Goal: Task Accomplishment & Management: Manage account settings

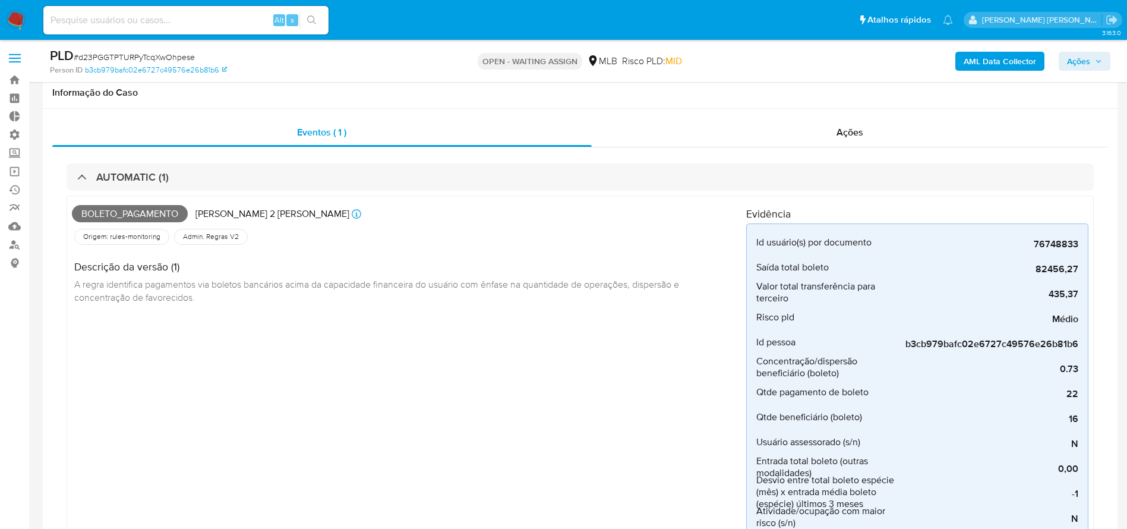
select select "10"
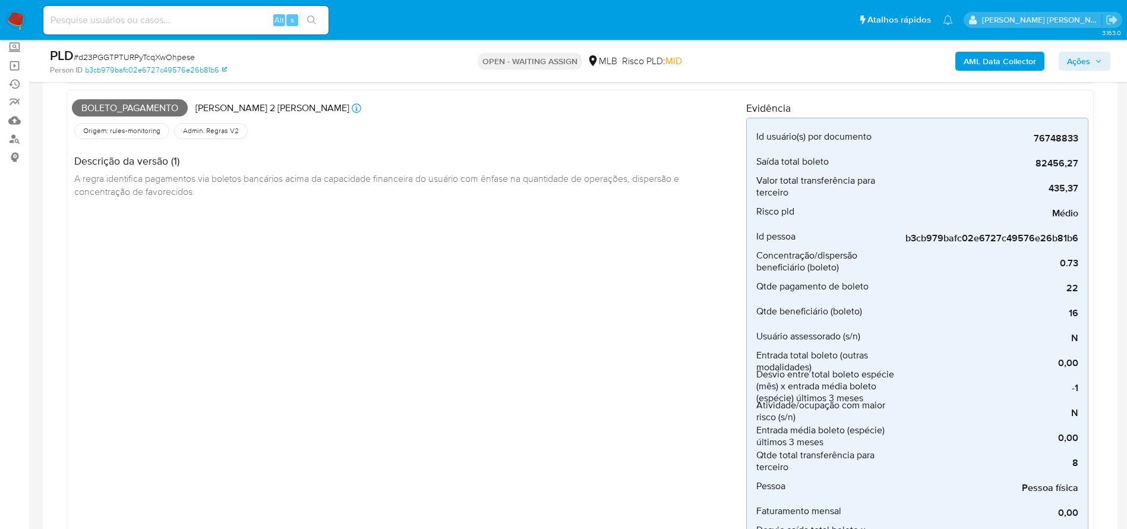
scroll to position [24, 0]
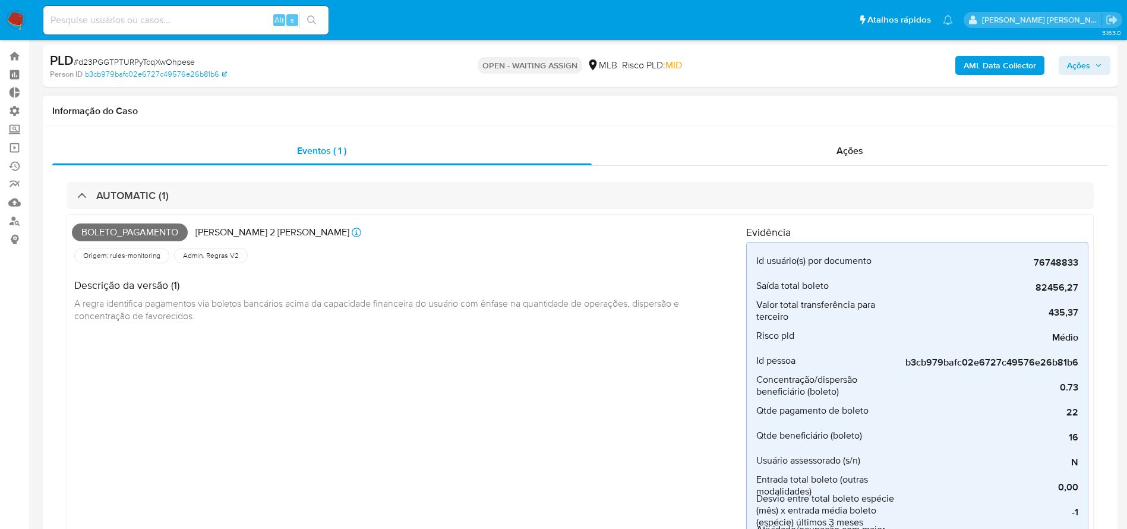
click at [577, 446] on div "Boleto_pagamento Criado há 2 dias Criado: 12/10/2025 00:10:58 Origem: rules-mon…" at bounding box center [409, 474] width 675 height 510
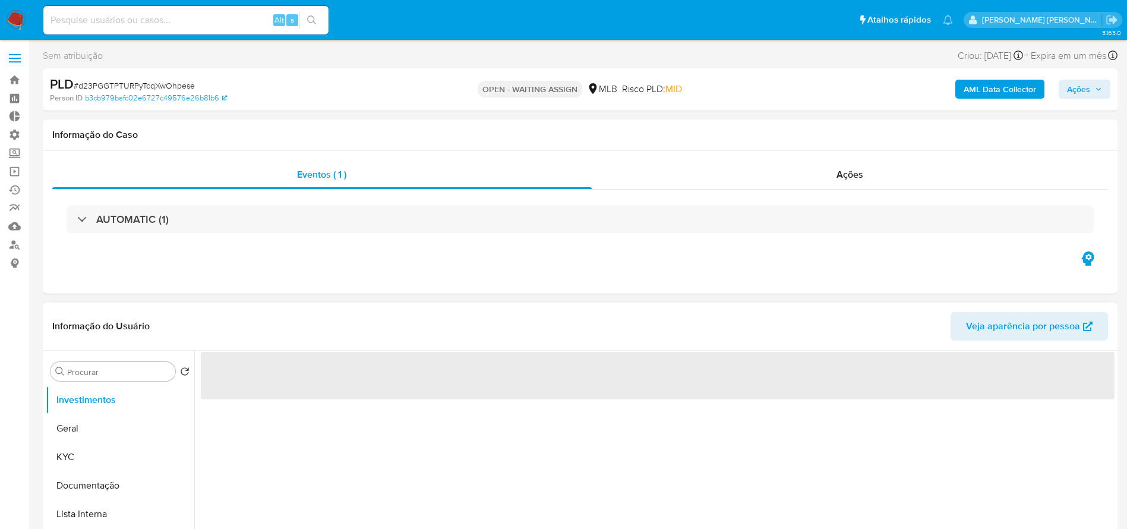
select select "10"
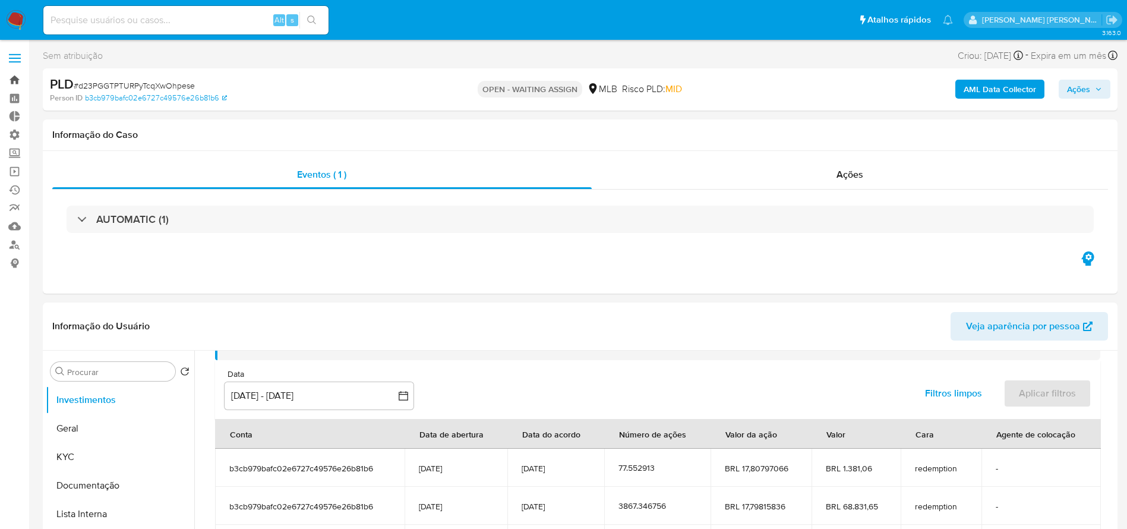
click at [14, 77] on link "Bandeja" at bounding box center [70, 80] width 141 height 18
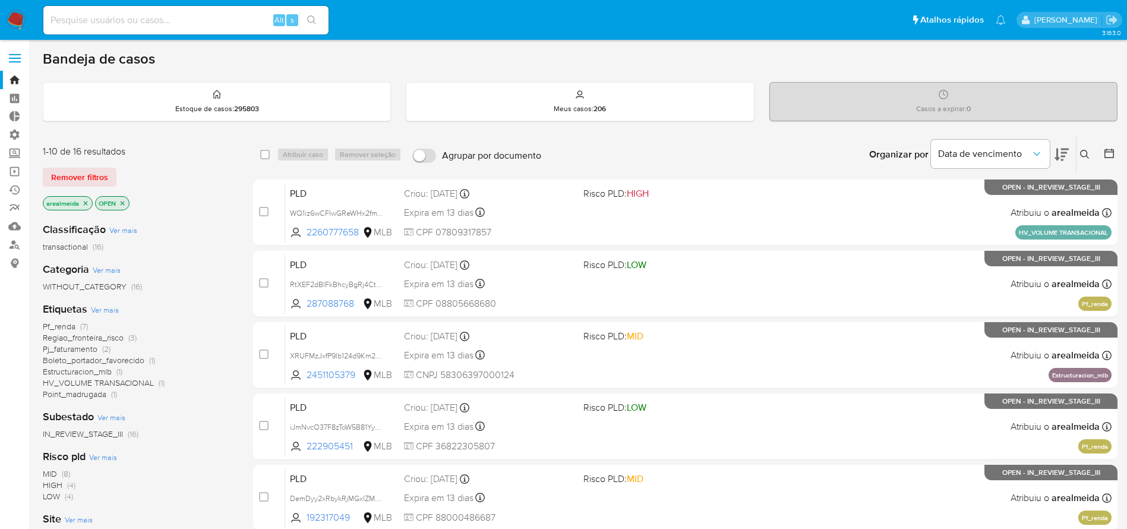
click at [90, 201] on p "arealmeida" at bounding box center [67, 203] width 49 height 13
click at [89, 201] on p "arealmeida" at bounding box center [67, 203] width 49 height 13
click at [85, 198] on p "arealmeida" at bounding box center [67, 203] width 49 height 13
click at [86, 201] on icon "close-filter" at bounding box center [85, 203] width 7 height 7
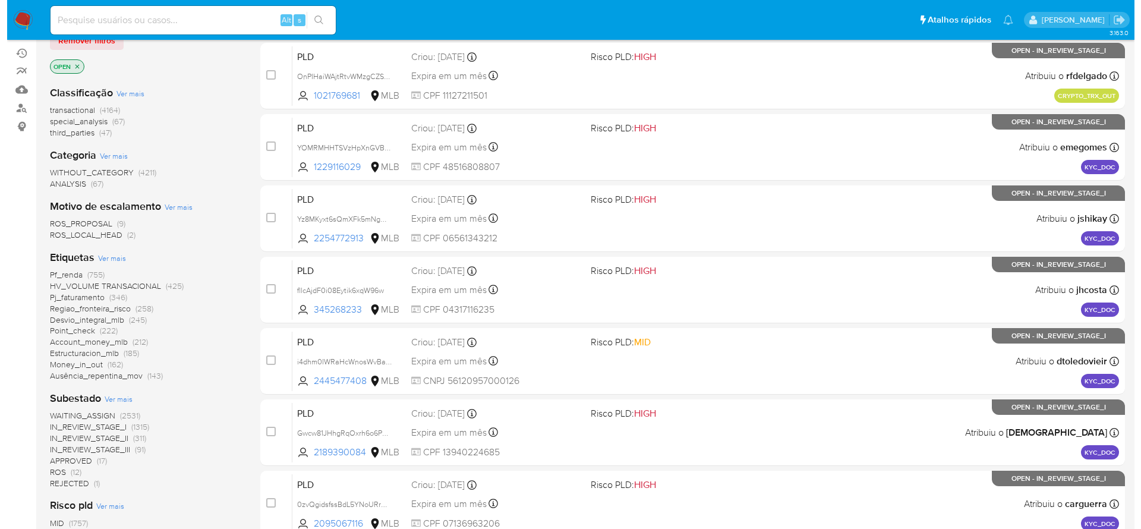
scroll to position [96, 0]
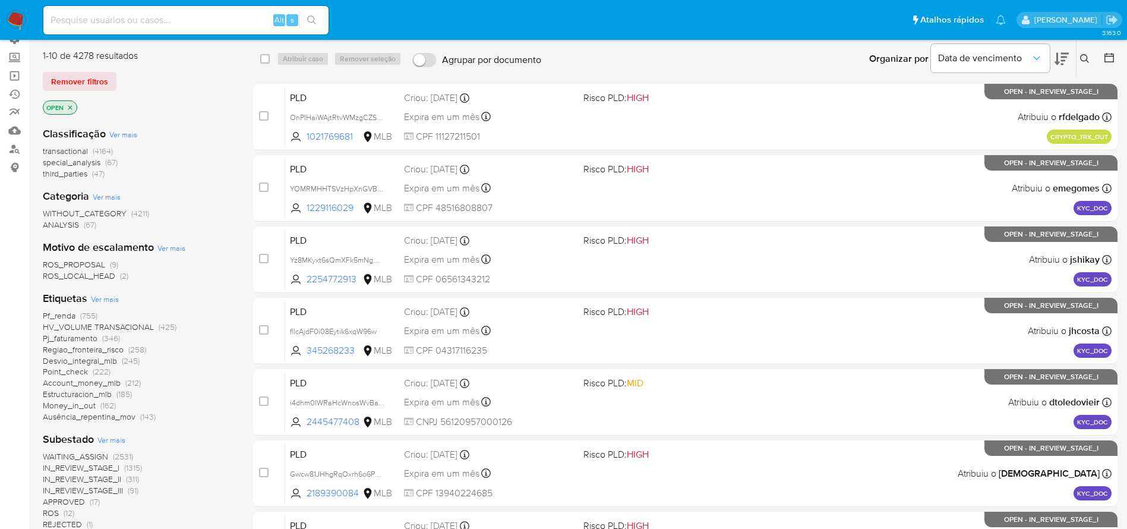
click at [106, 297] on span "Ver mais" at bounding box center [105, 299] width 28 height 11
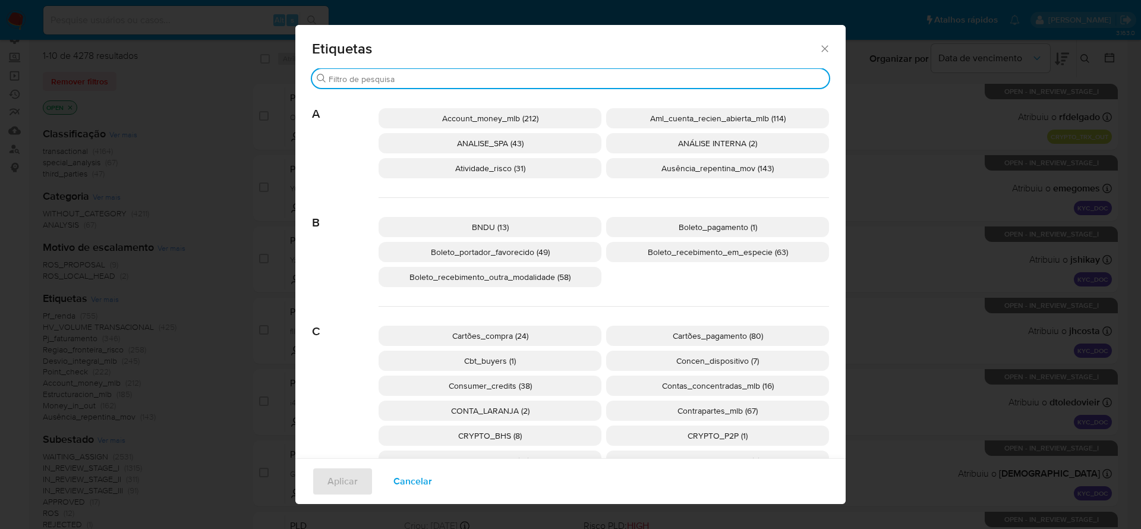
click at [443, 76] on input "Buscar" at bounding box center [577, 79] width 496 height 11
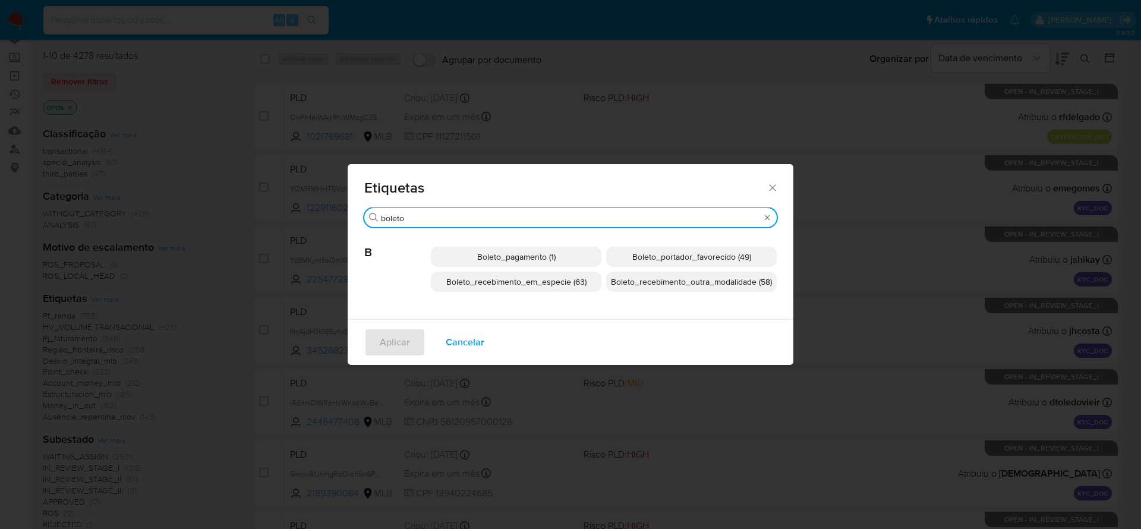
type input "boleto"
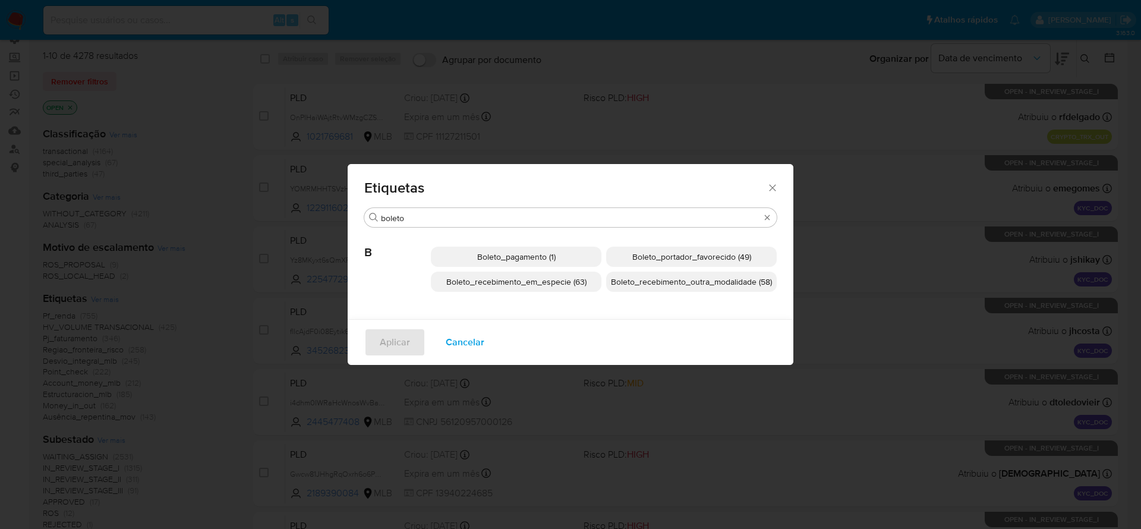
click at [505, 278] on span "Boleto_recebimento_em_especie (63)" at bounding box center [516, 282] width 140 height 12
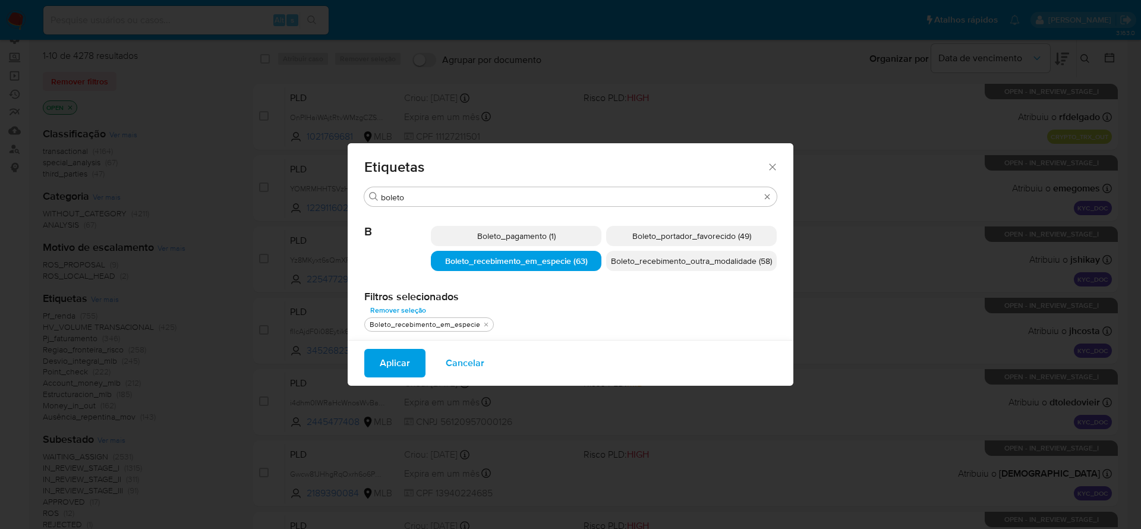
click at [395, 371] on span "Aplicar" at bounding box center [395, 363] width 30 height 26
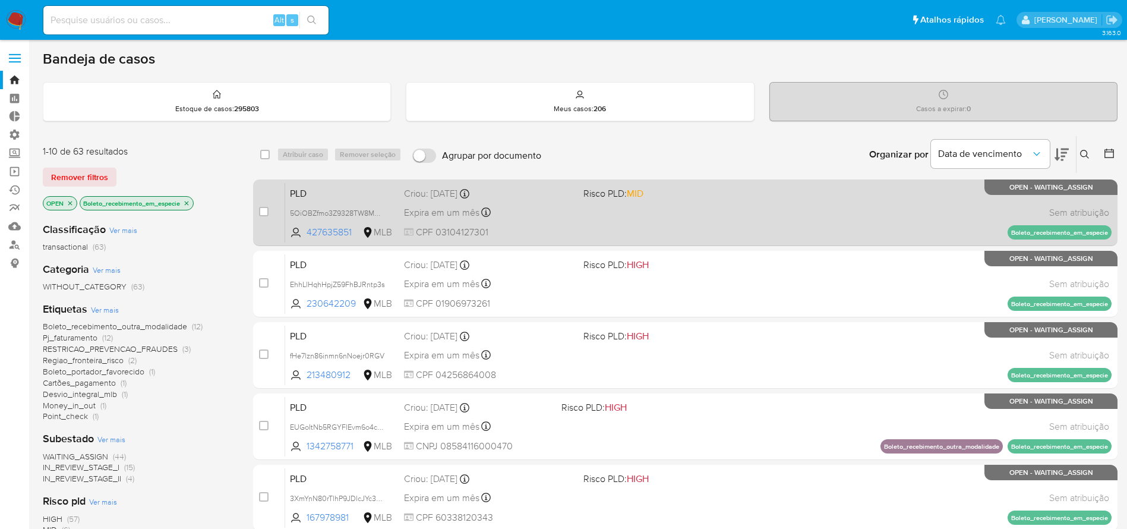
click at [771, 205] on div "PLD 5OiOBZfmo3Z9328TW8MMFHni 427635851 MLB Risco PLD: MID Criou: 12/10/2025 Cri…" at bounding box center [698, 212] width 827 height 60
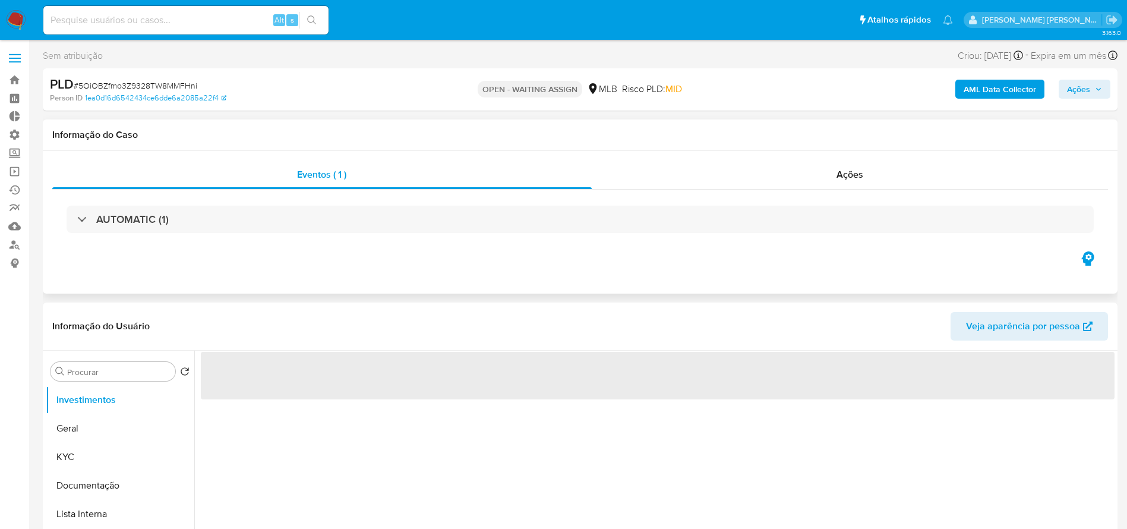
select select "10"
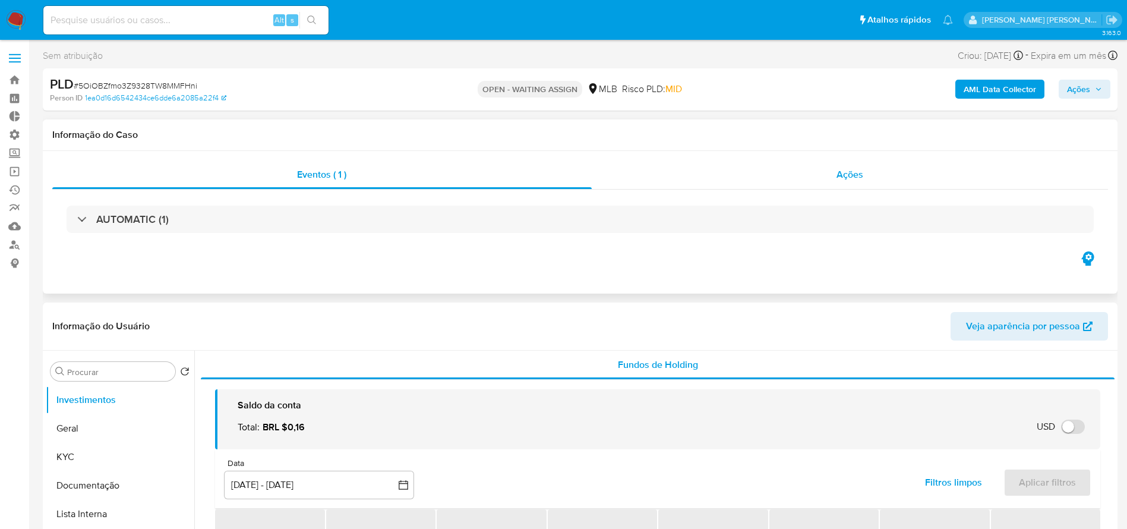
click at [845, 182] on div "Ações" at bounding box center [850, 174] width 517 height 29
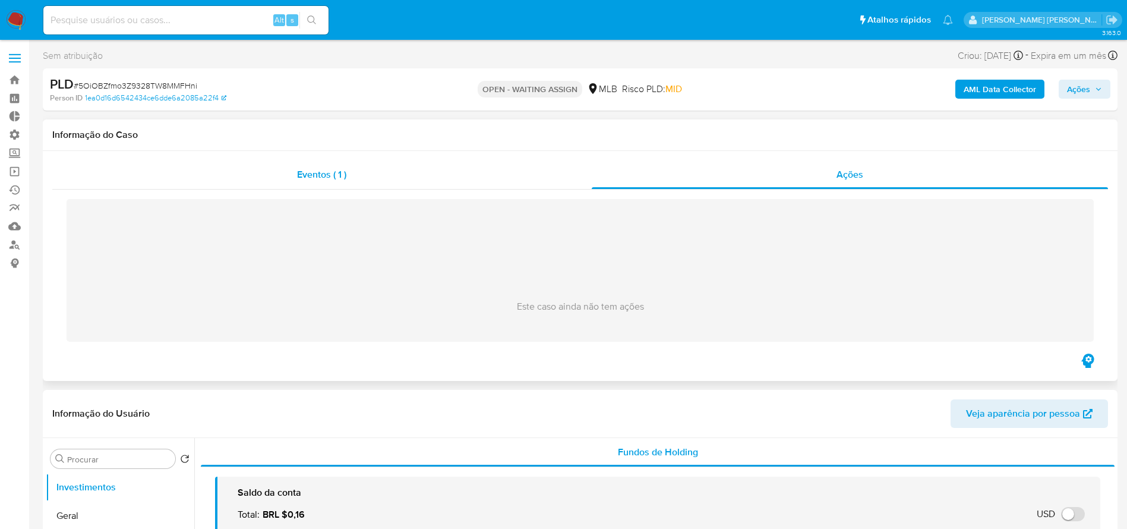
click at [323, 172] on span "Eventos ( 1 )" at bounding box center [321, 175] width 49 height 14
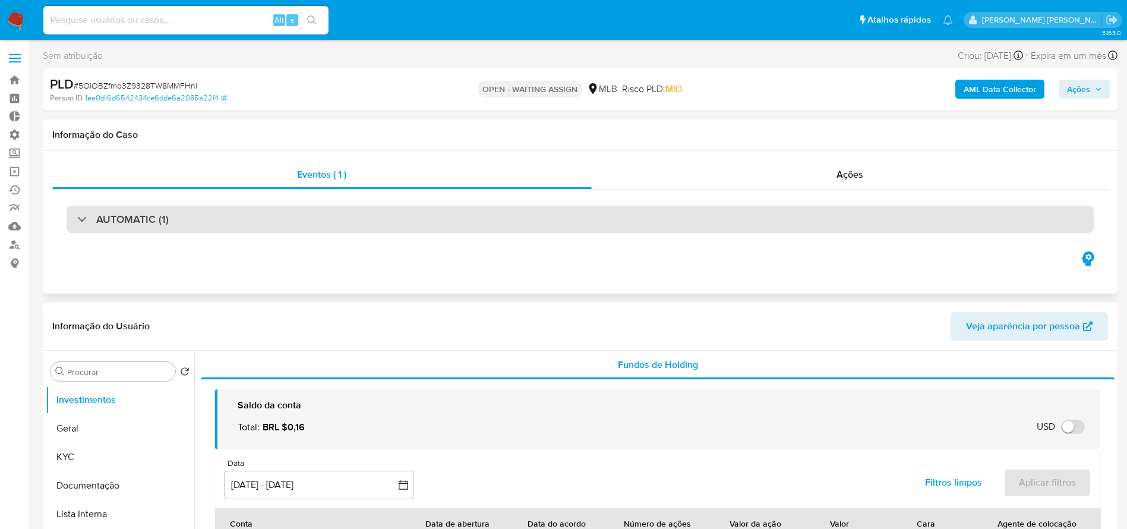
click at [302, 215] on div "AUTOMATIC (1)" at bounding box center [580, 219] width 1027 height 27
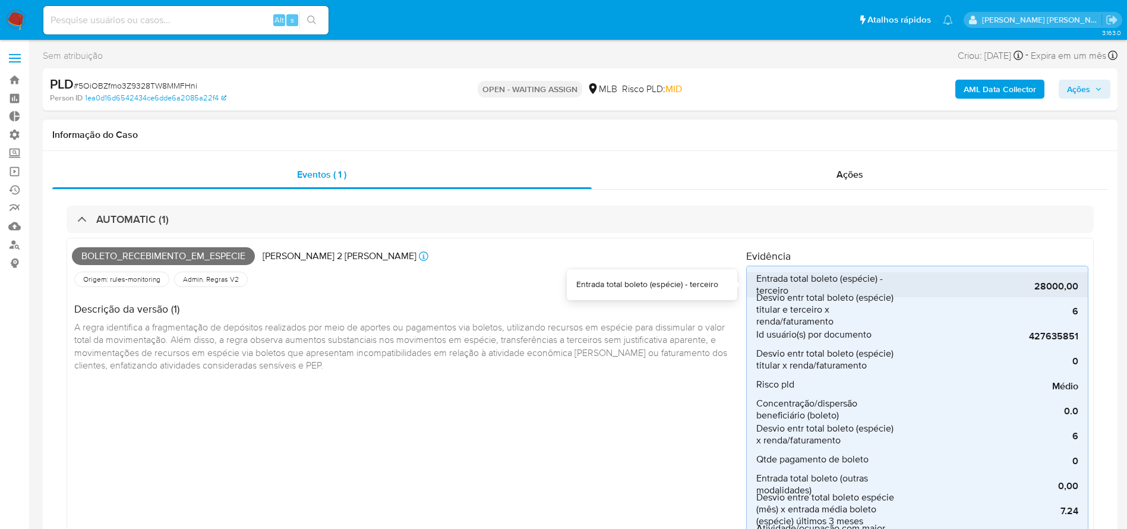
scroll to position [89, 0]
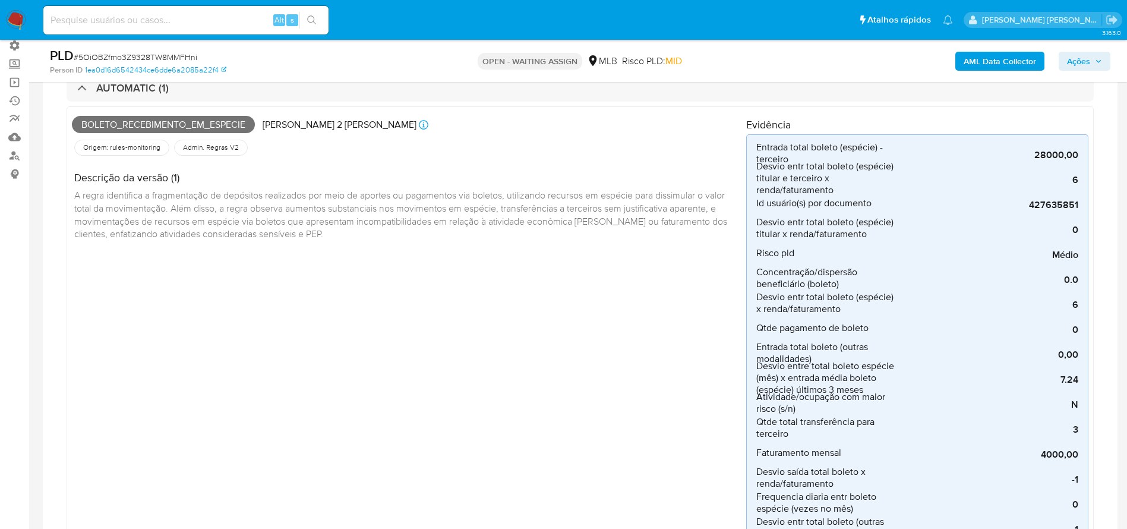
click at [671, 172] on h4 "Descrição da versão (1)" at bounding box center [405, 177] width 663 height 13
click at [670, 178] on div "Desvio entr total boleto (espécie) titular e terceiro x renda/faturamento" at bounding box center [589, 178] width 259 height 12
click at [669, 178] on div "Desvio entr total boleto (espécie) titular e terceiro x renda/faturamento" at bounding box center [589, 178] width 259 height 12
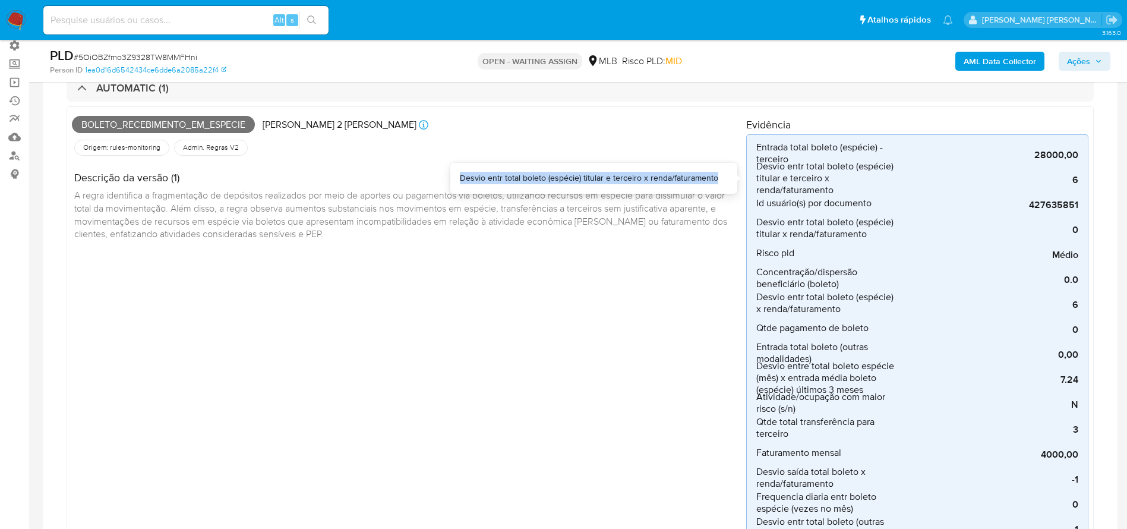
click at [669, 178] on div "Desvio entr total boleto (espécie) titular e terceiro x renda/faturamento" at bounding box center [589, 178] width 259 height 12
copy div "Desvio entr total boleto (espécie) titular e terceiro x renda/faturamento"
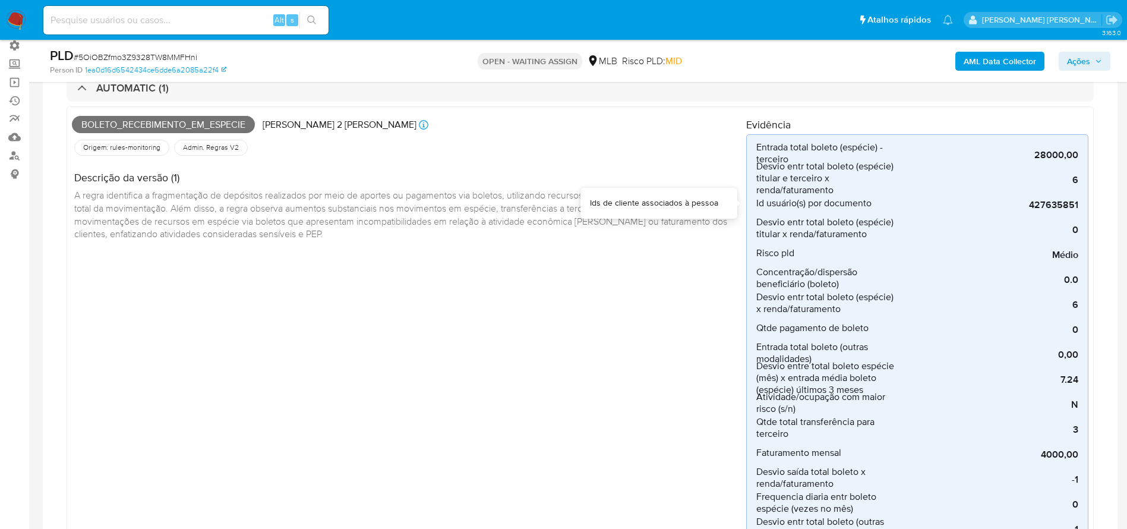
click at [682, 203] on div "Ids de cliente associados à pessoa" at bounding box center [654, 203] width 128 height 12
copy div "Ids de cliente associados à pessoa"
click at [680, 228] on div "Desvio entr total boleto (espécie) titular x renda/faturamento" at bounding box center [608, 228] width 220 height 12
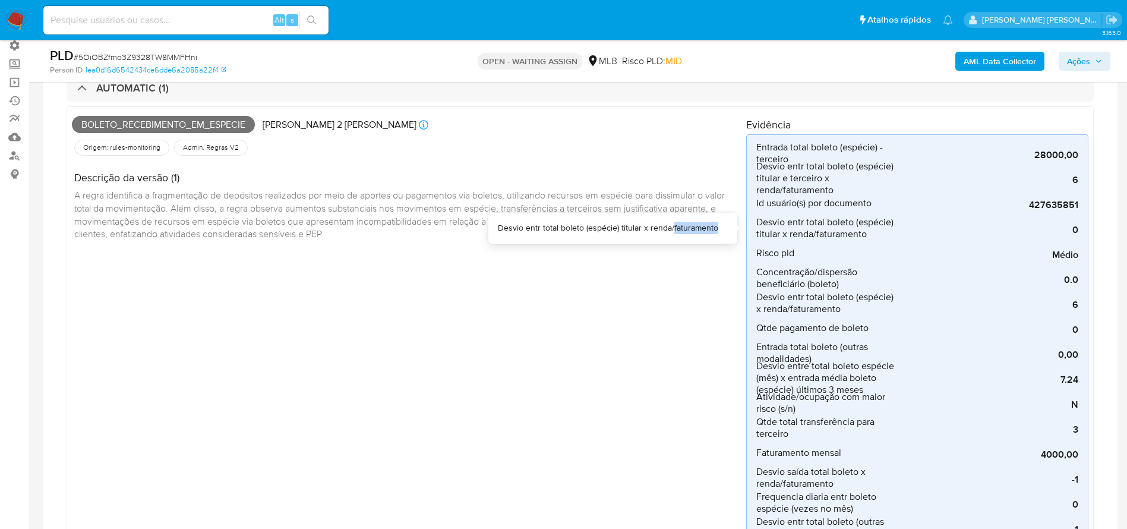
click at [680, 228] on div "Desvio entr total boleto (espécie) titular x renda/faturamento" at bounding box center [608, 228] width 220 height 12
copy div "Desvio entr total boleto (espécie) titular x renda/faturamento"
click at [661, 277] on div "Concentração/dispersão beneficiário (boleto)" at bounding box center [636, 278] width 164 height 12
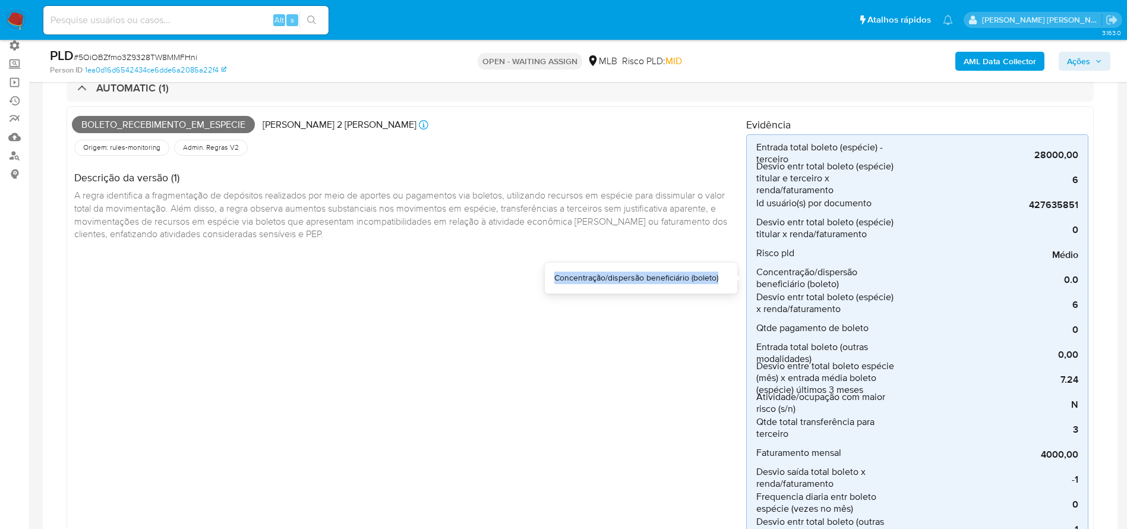
click at [661, 277] on div "Concentração/dispersão beneficiário (boleto)" at bounding box center [636, 278] width 164 height 12
copy div "Concentração/dispersão beneficiário (boleto)"
click at [681, 332] on div "Quantidade pagamento da boleta" at bounding box center [657, 328] width 122 height 12
click at [689, 281] on div "Concentração/dispersão beneficiário (boleto)" at bounding box center [636, 278] width 164 height 12
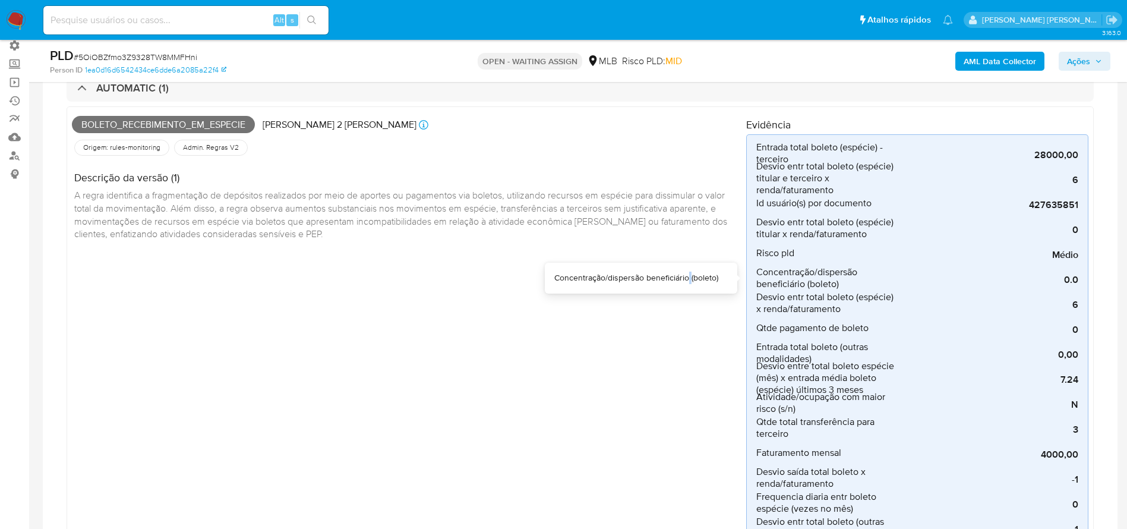
click at [689, 281] on div "Concentração/dispersão beneficiário (boleto)" at bounding box center [636, 278] width 164 height 12
click at [691, 281] on div "Concentração/dispersão beneficiário (boleto)" at bounding box center [636, 278] width 164 height 12
click at [691, 280] on div "Concentração/dispersão beneficiário (boleto)" at bounding box center [636, 278] width 164 height 12
copy div "Concentração/dispersão beneficiário (boleto)"
click at [702, 328] on div "Quantidade pagamento da boleta" at bounding box center [657, 328] width 122 height 12
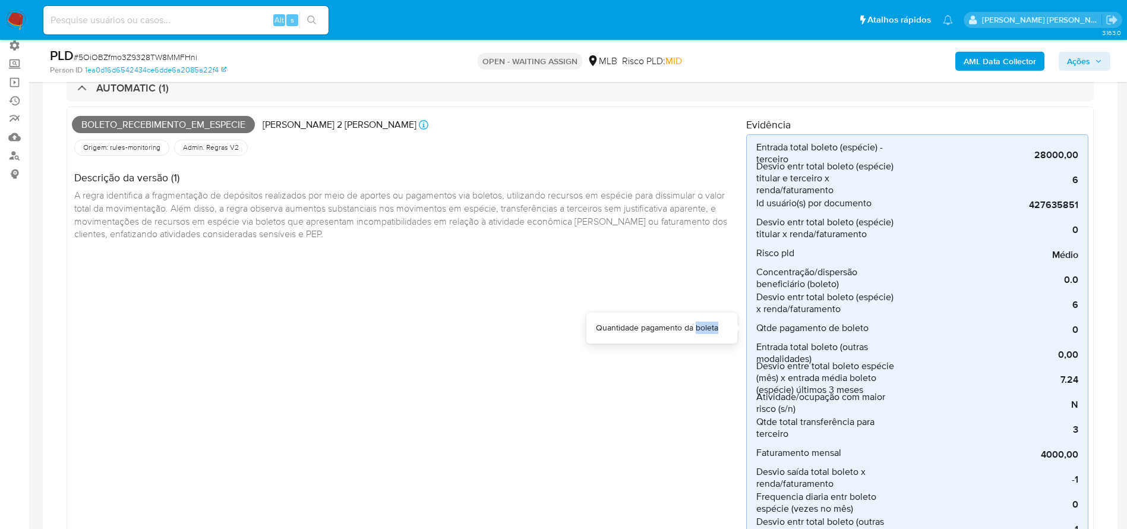
click at [702, 328] on div "Quantidade pagamento da boleta" at bounding box center [657, 328] width 122 height 12
copy div "Quantidade pagamento da boleta"
click at [692, 353] on div "Entrada total boleto (outras modalidades)" at bounding box center [643, 353] width 149 height 12
click at [692, 354] on div "Entrada total boleto (outras modalidades)" at bounding box center [643, 353] width 149 height 12
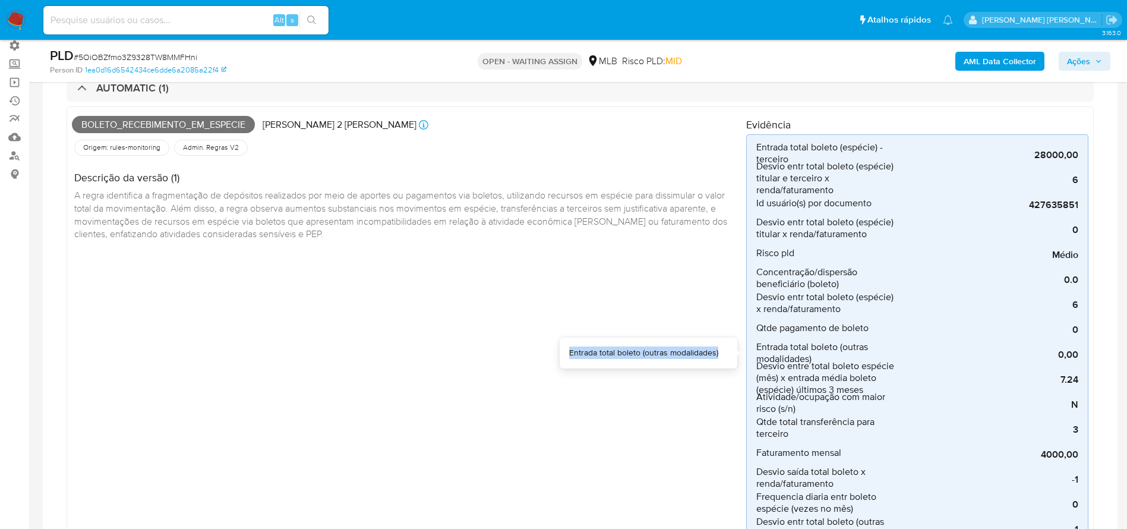
click at [692, 354] on div "Entrada total boleto (outras modalidades)" at bounding box center [643, 353] width 149 height 12
copy div "Entrada total boleto (outras modalidades)"
click at [671, 401] on div "Atividade/ocupação com maior risco (s/n)" at bounding box center [644, 403] width 150 height 12
click at [670, 401] on div "Atividade/ocupação com maior risco (s/n)" at bounding box center [644, 403] width 150 height 12
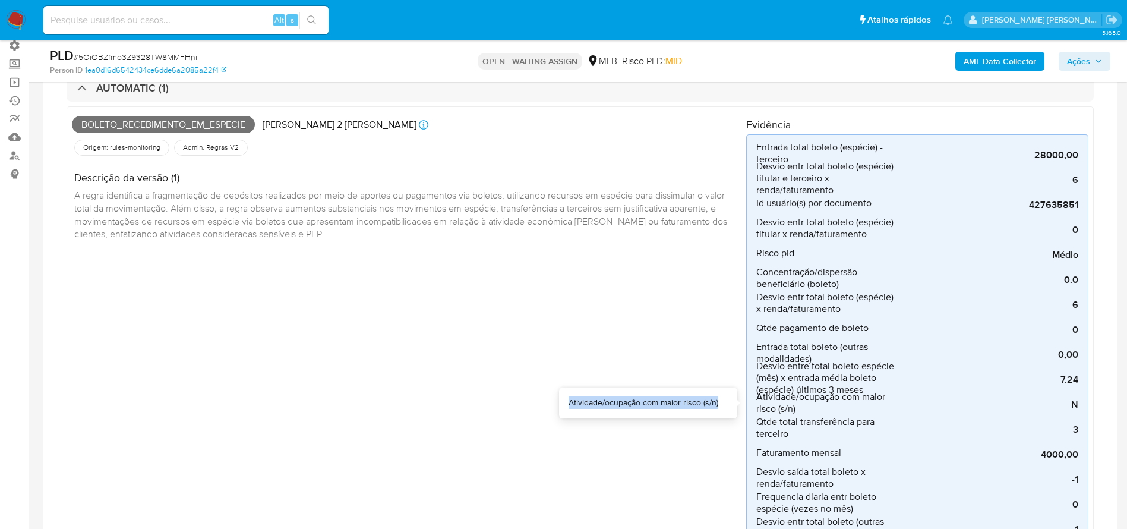
click at [670, 401] on div "Atividade/ocupação com maior risco (s/n)" at bounding box center [644, 403] width 150 height 12
copy div "Atividade/ocupação com maior risco (s/n)"
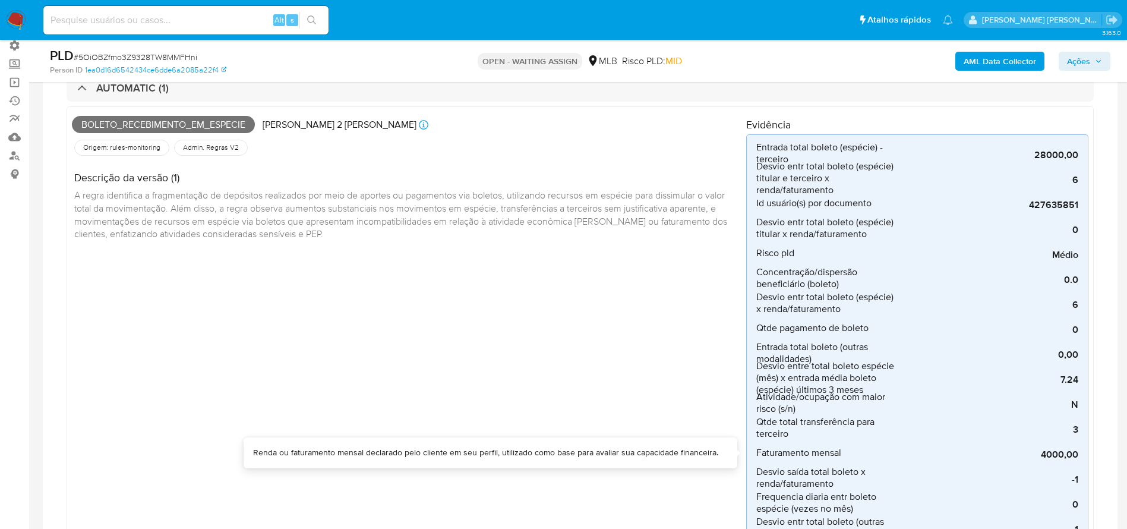
click at [677, 449] on div "Renda ou faturamento mensal declarado pelo cliente em seu perfil, utilizado com…" at bounding box center [485, 453] width 465 height 12
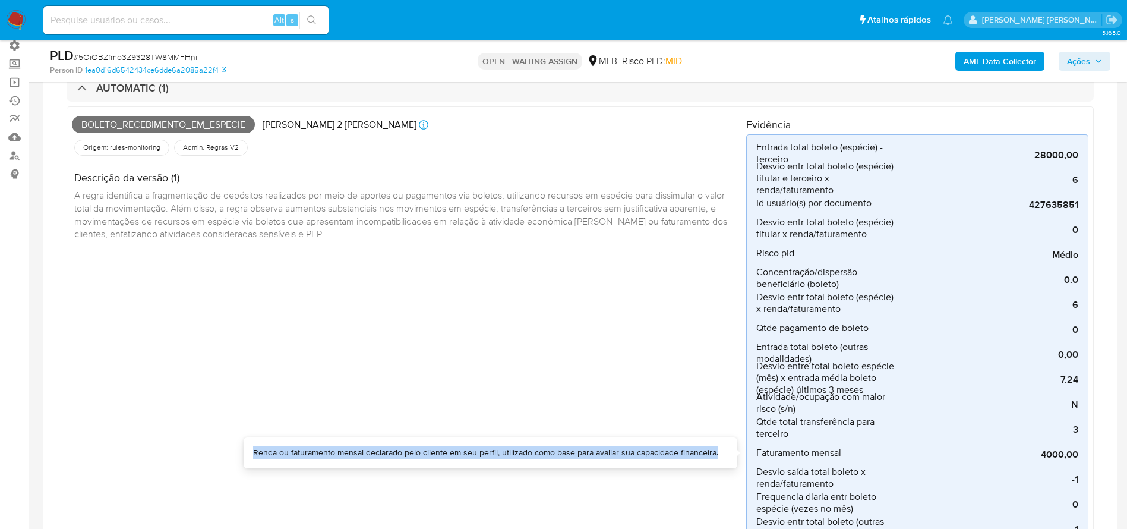
click at [677, 449] on div "Renda ou faturamento mensal declarado pelo cliente em seu perfil, utilizado com…" at bounding box center [485, 453] width 465 height 12
copy div "Renda ou faturamento mensal declarado pelo cliente em seu perfil, utilizado com…"
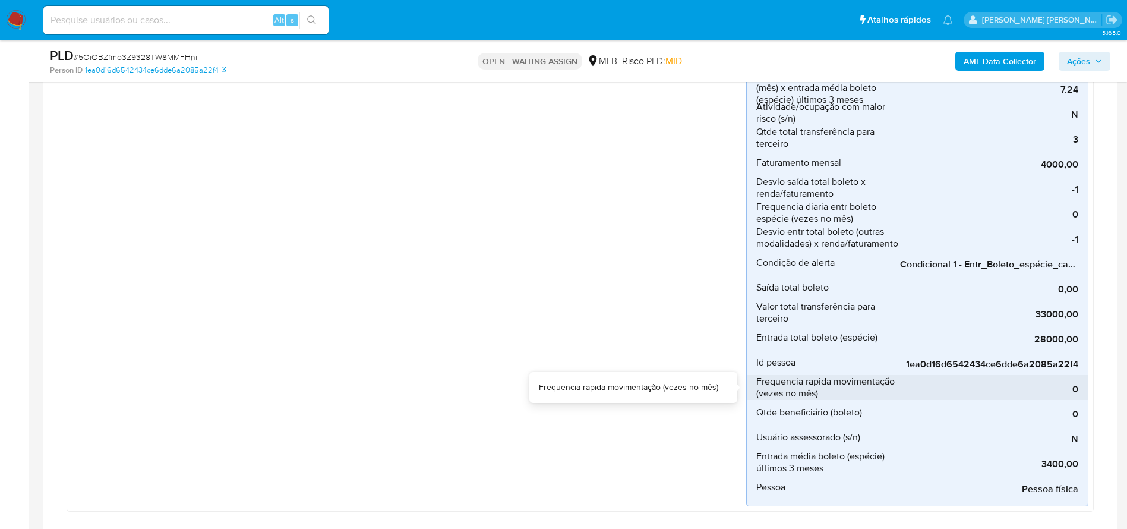
scroll to position [357, 0]
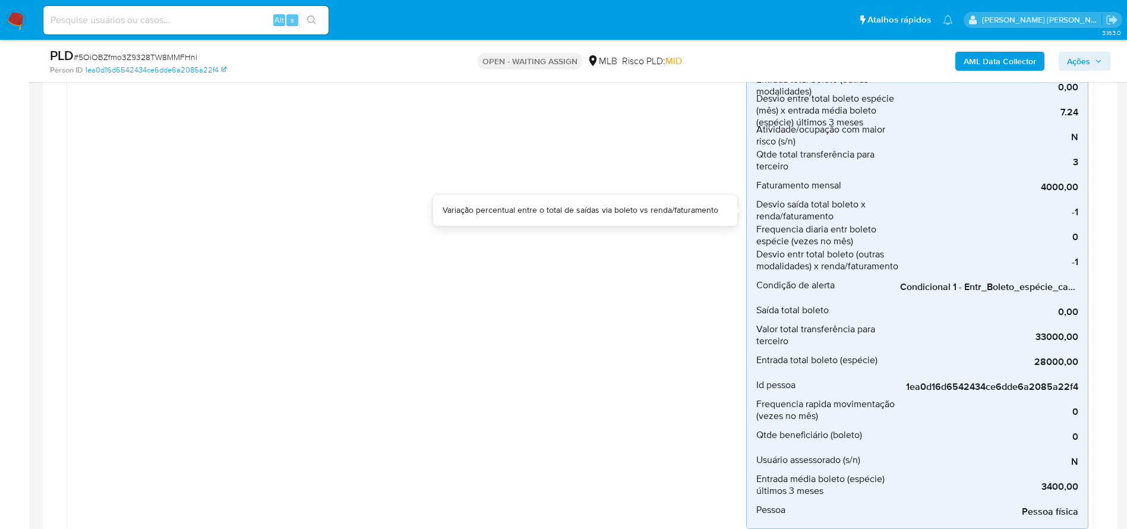
click at [644, 209] on div "Variação percentual entre o total de saídas via boleto vs renda/faturamento" at bounding box center [581, 210] width 276 height 12
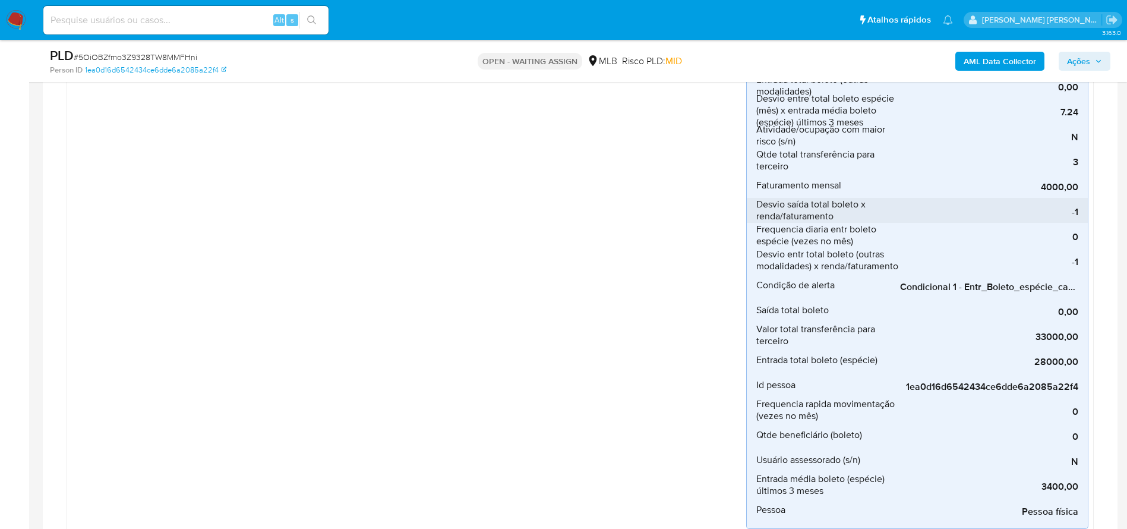
drag, startPoint x: 845, startPoint y: 214, endPoint x: 759, endPoint y: 206, distance: 86.0
click at [758, 205] on span "Desvio saída total boleto x renda/faturamento" at bounding box center [828, 210] width 143 height 24
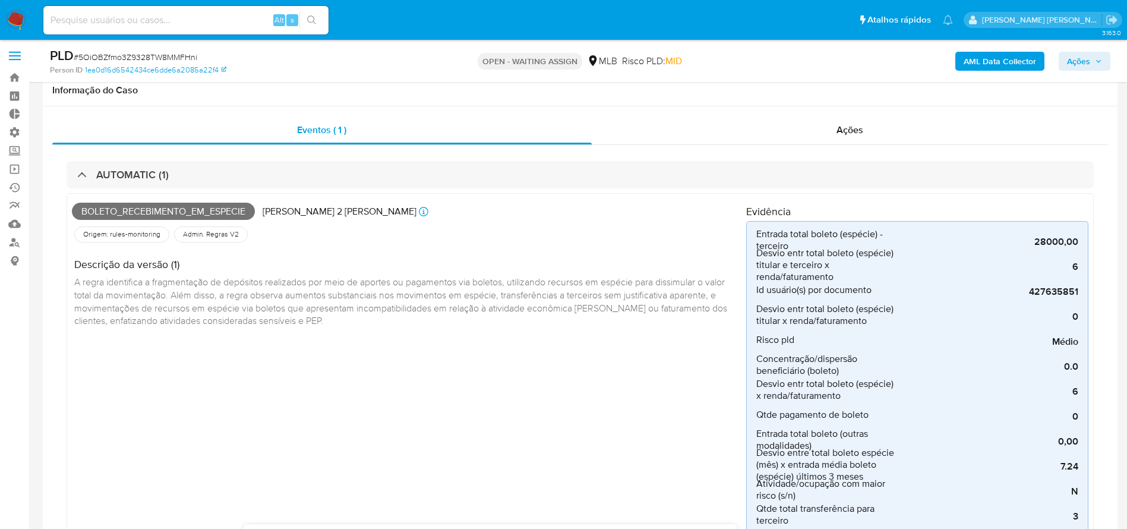
scroll to position [0, 0]
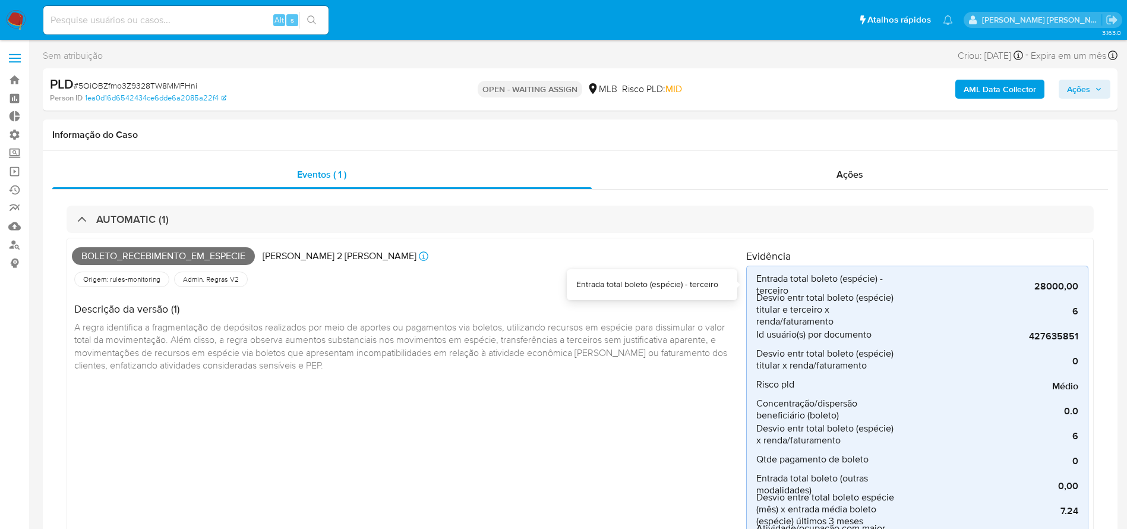
click at [679, 282] on div "Entrada total boleto (espécie) - terceiro" at bounding box center [647, 285] width 142 height 12
copy div "Entrada total boleto (espécie) - terceiro"
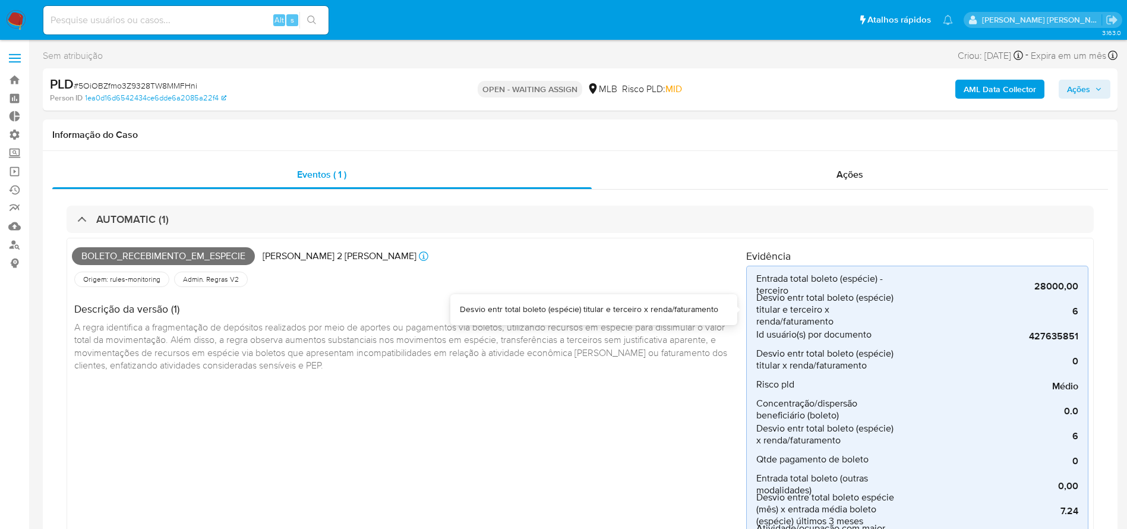
click at [683, 310] on div "Desvio entr total boleto (espécie) titular e terceiro x renda/faturamento" at bounding box center [589, 310] width 259 height 12
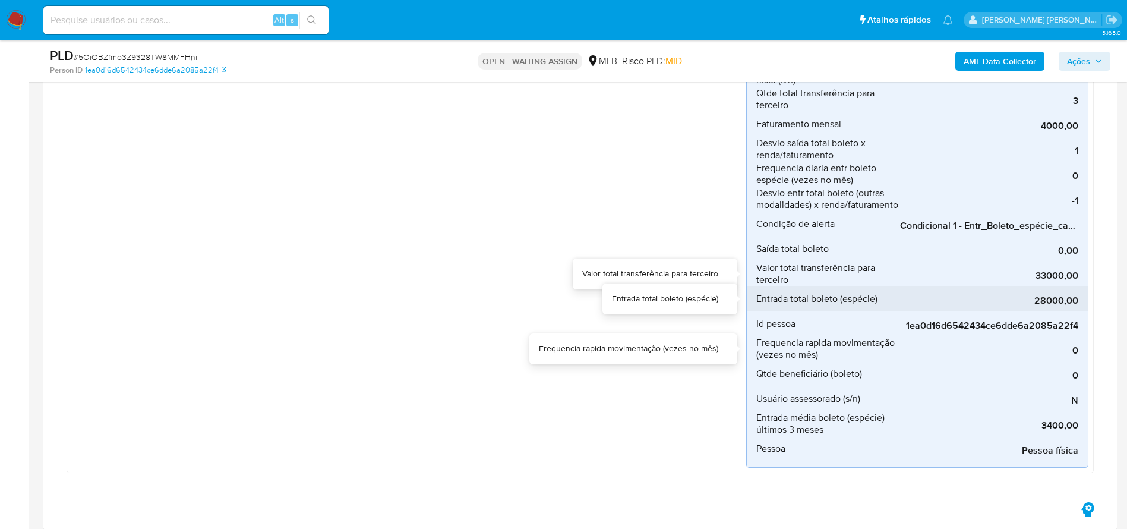
scroll to position [446, 0]
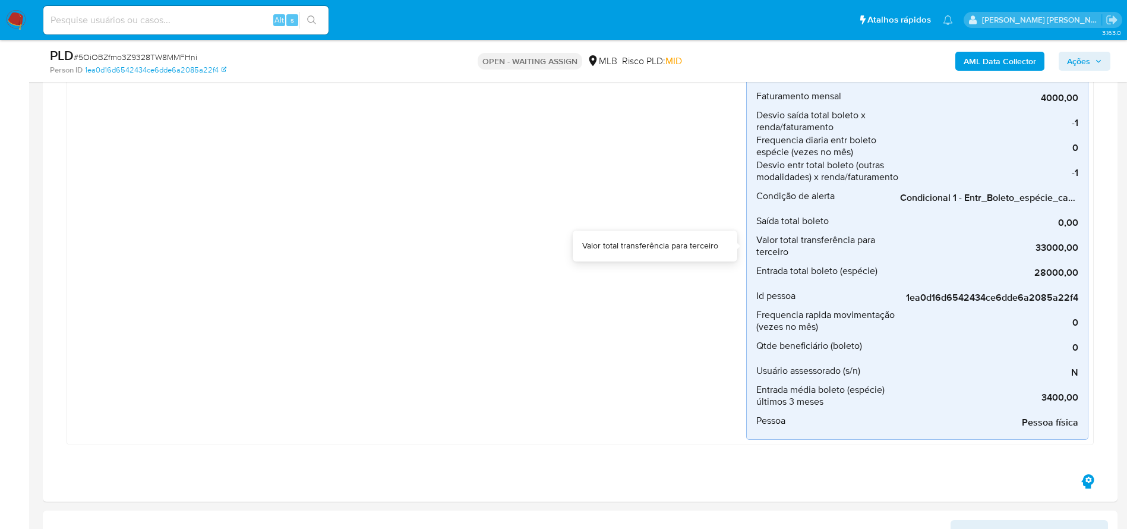
click at [675, 241] on div "Valor total transferência para terceiro" at bounding box center [650, 246] width 136 height 12
click at [674, 241] on div "Valor total transferência para terceiro" at bounding box center [650, 246] width 136 height 12
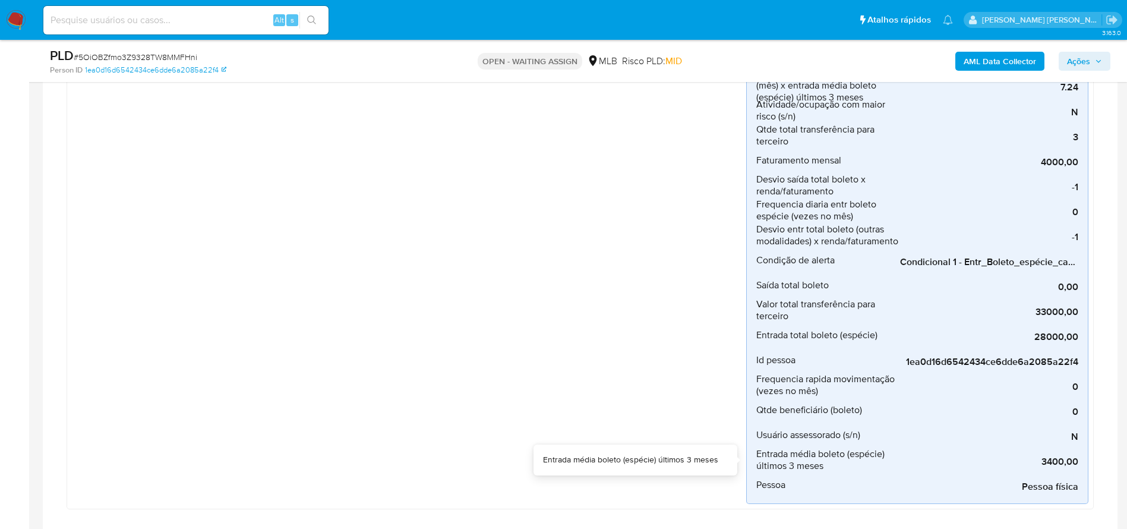
scroll to position [357, 0]
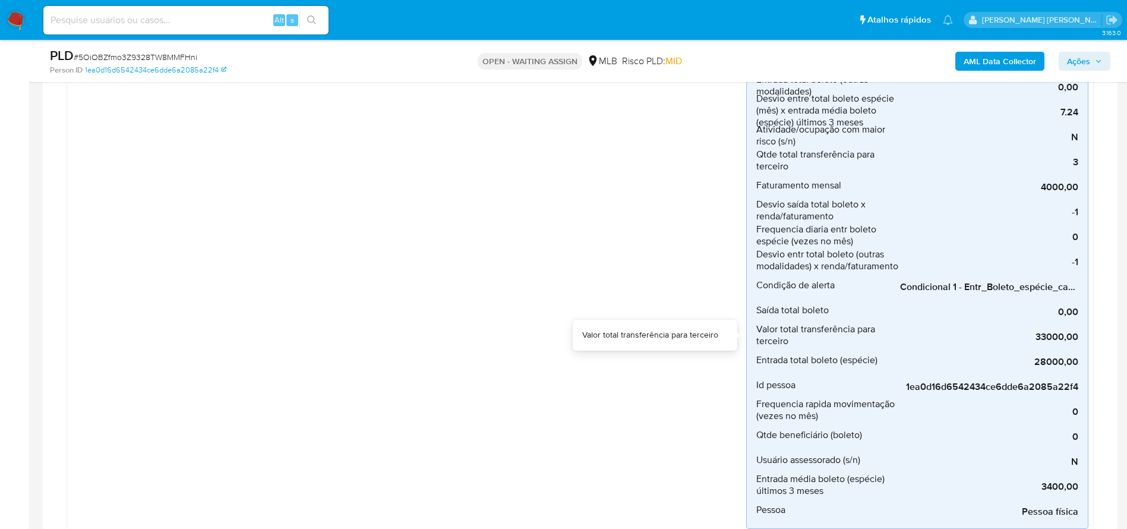
click at [695, 339] on div "Valor total transferência para terceiro" at bounding box center [650, 335] width 136 height 12
click at [693, 339] on div "Valor total transferência para terceiro" at bounding box center [650, 335] width 136 height 12
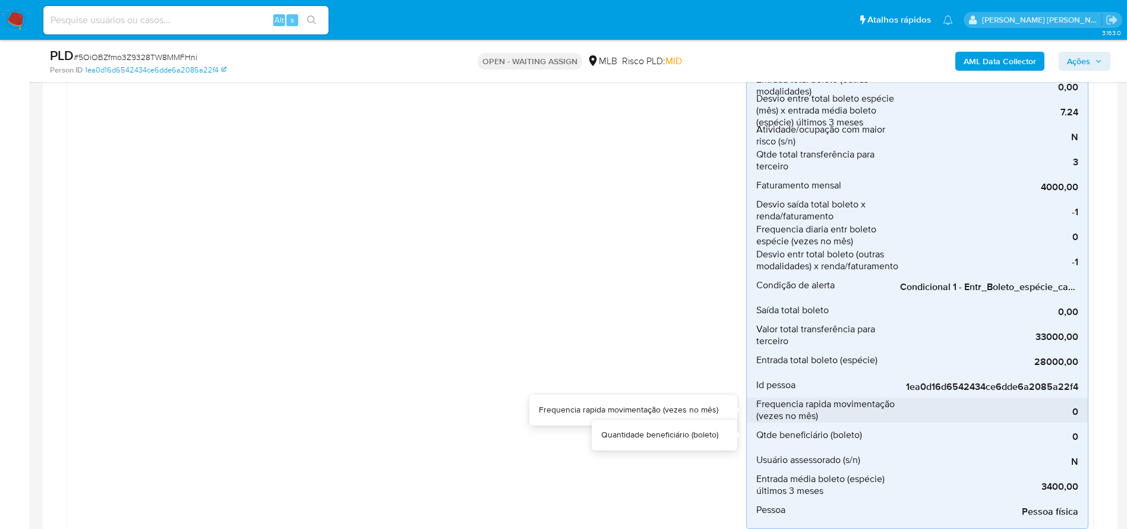
scroll to position [535, 0]
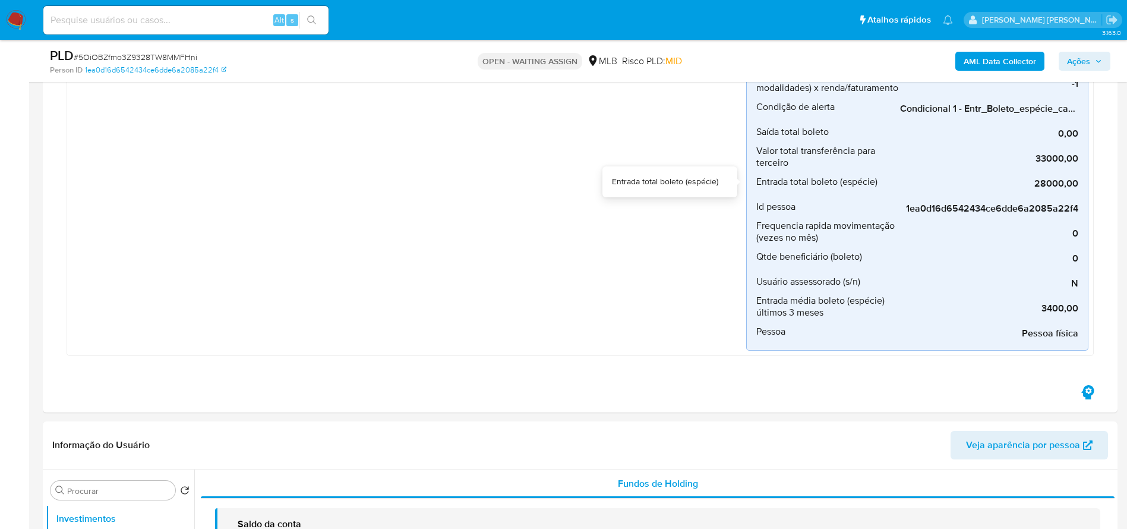
click at [685, 183] on div "Entrada total boleto (espécie)" at bounding box center [665, 182] width 106 height 12
click at [692, 178] on div "Entrada total boleto (espécie)" at bounding box center [665, 182] width 106 height 12
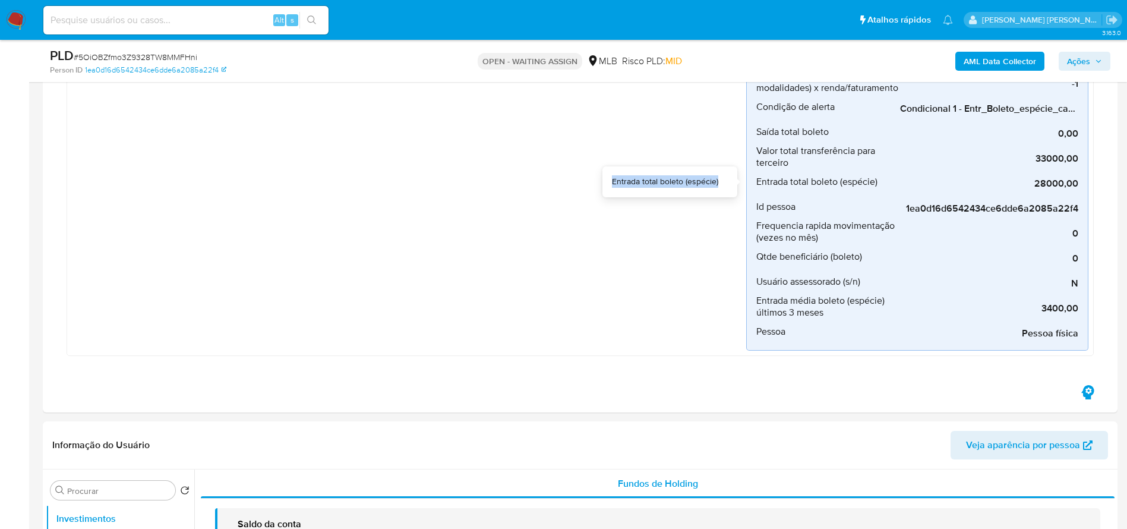
click at [692, 178] on div "Entrada total boleto (espécie)" at bounding box center [665, 182] width 106 height 12
click at [680, 207] on div "Identificação da pessoa" at bounding box center [675, 207] width 86 height 12
click at [679, 207] on div "Identificação da pessoa" at bounding box center [675, 207] width 86 height 12
click at [677, 207] on div "Identificação da pessoa" at bounding box center [675, 207] width 86 height 12
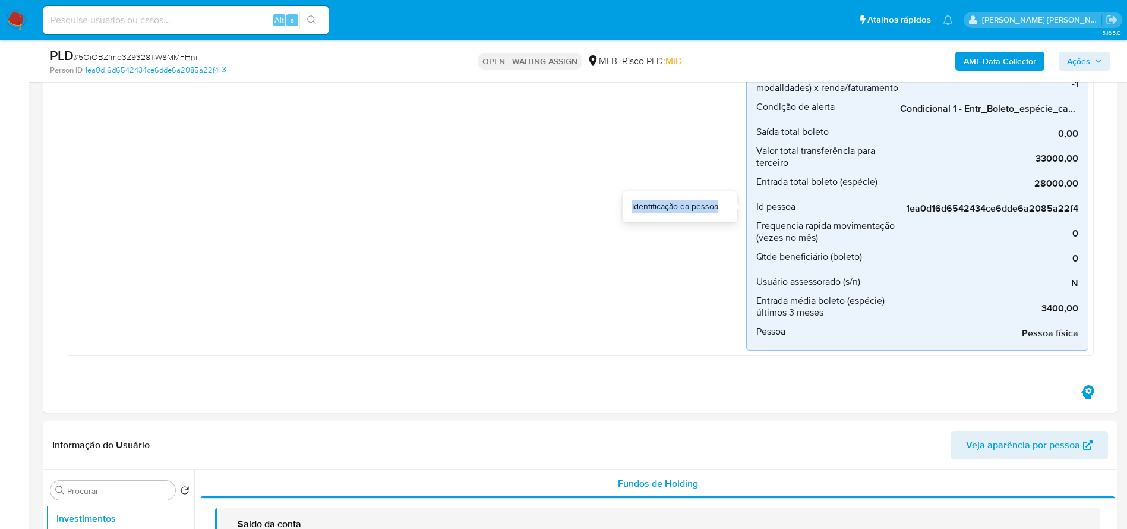
click at [677, 209] on div "Identificação da pessoa" at bounding box center [675, 207] width 86 height 12
click at [667, 230] on div "Frequencia rapida movimentação (vezes no mês)" at bounding box center [628, 232] width 179 height 12
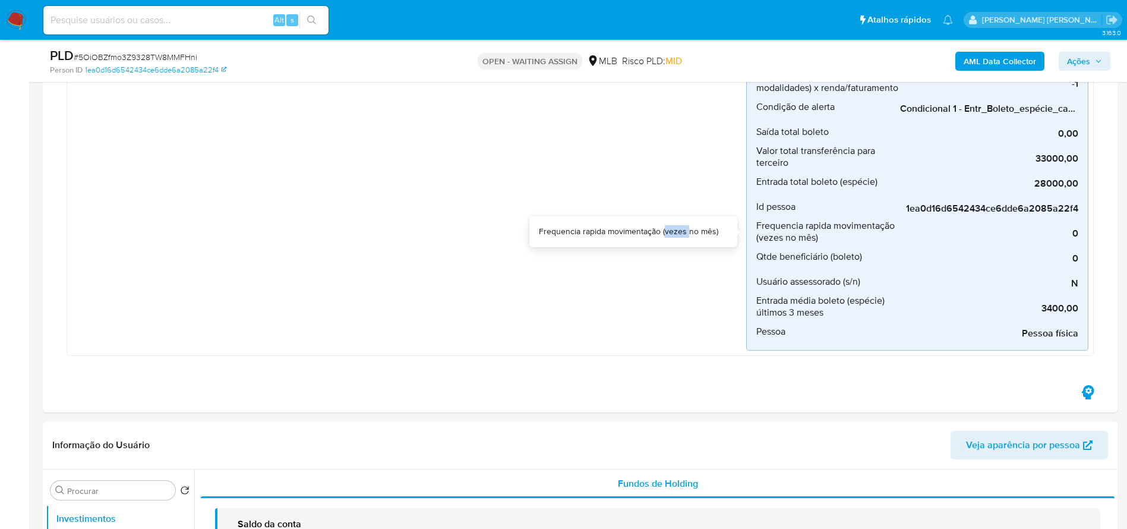
click at [667, 230] on div "Frequencia rapida movimentação (vezes no mês)" at bounding box center [628, 232] width 179 height 12
click at [699, 255] on div "Quantidade beneficiário (boleto)" at bounding box center [659, 257] width 117 height 12
click at [698, 255] on div "Quantidade beneficiário (boleto)" at bounding box center [659, 257] width 117 height 12
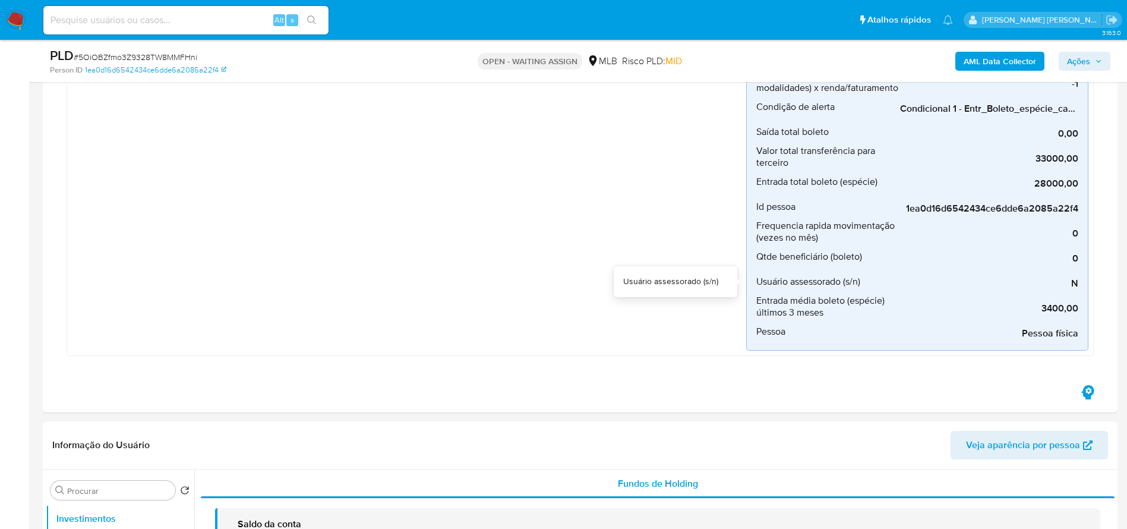
click at [702, 282] on div "Usuário assessorado (s/n)" at bounding box center [670, 282] width 95 height 12
click at [677, 308] on div "Entrada média boleto (espécie) últimos 3 meses" at bounding box center [630, 307] width 175 height 12
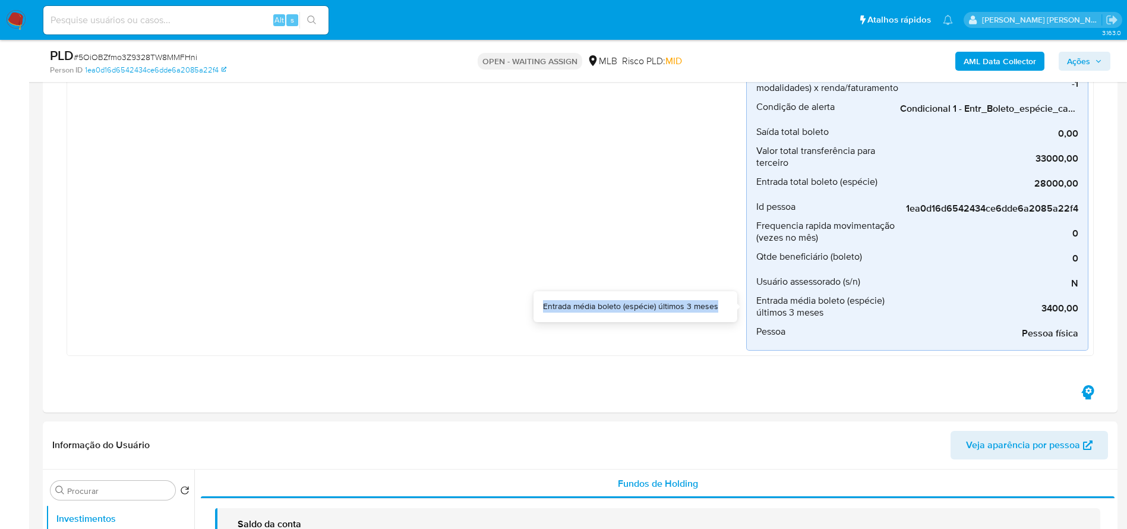
click at [677, 308] on div "Entrada média boleto (espécie) últimos 3 meses" at bounding box center [630, 307] width 175 height 12
click at [664, 330] on div "Tipo de pessoa (física ou jurídica)" at bounding box center [658, 332] width 122 height 12
click at [666, 331] on div "Tipo de pessoa (física ou jurídica)" at bounding box center [658, 332] width 122 height 12
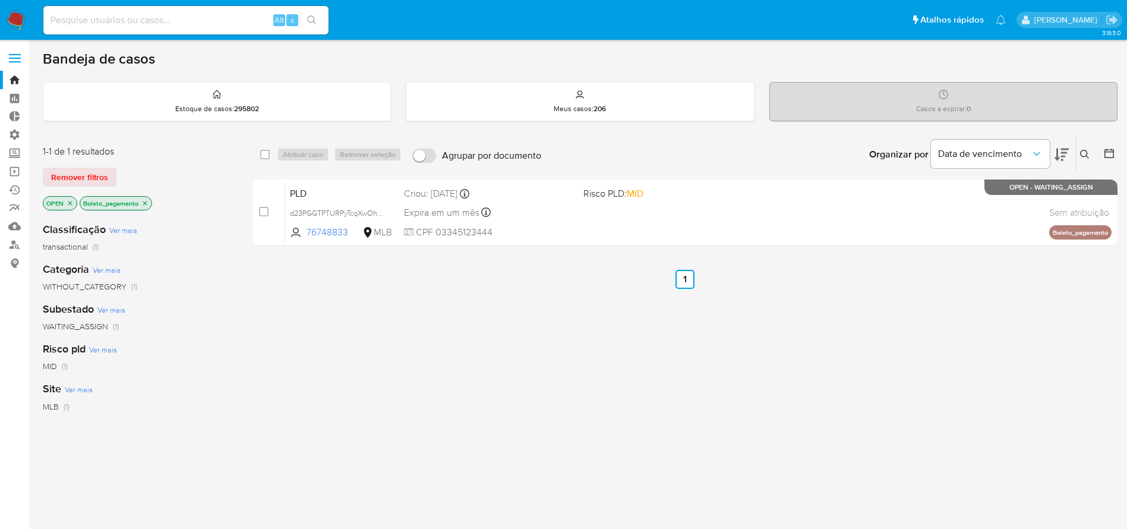
click at [71, 203] on icon "close-filter" at bounding box center [70, 203] width 4 height 4
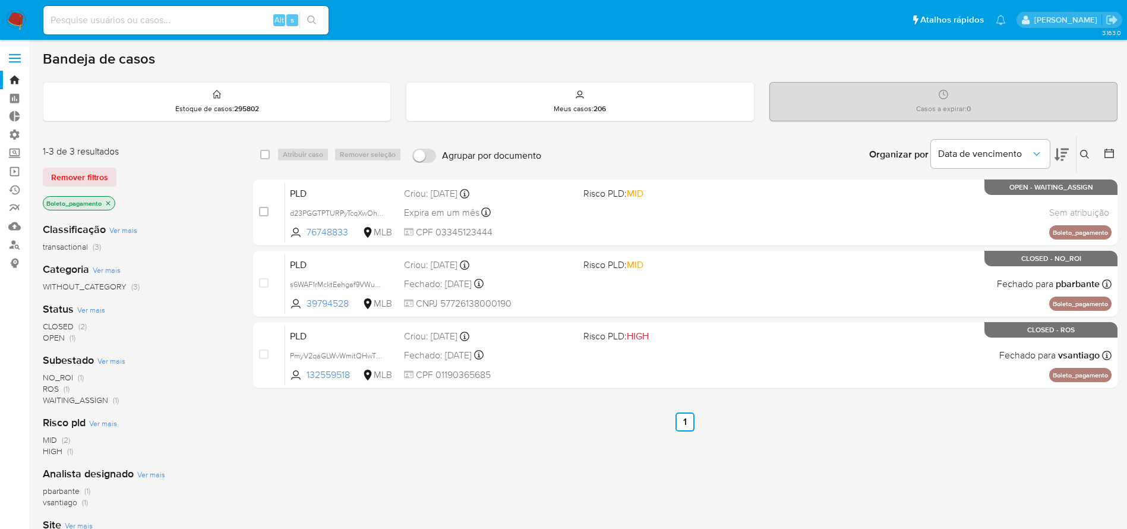
click at [111, 202] on icon "close-filter" at bounding box center [108, 203] width 7 height 7
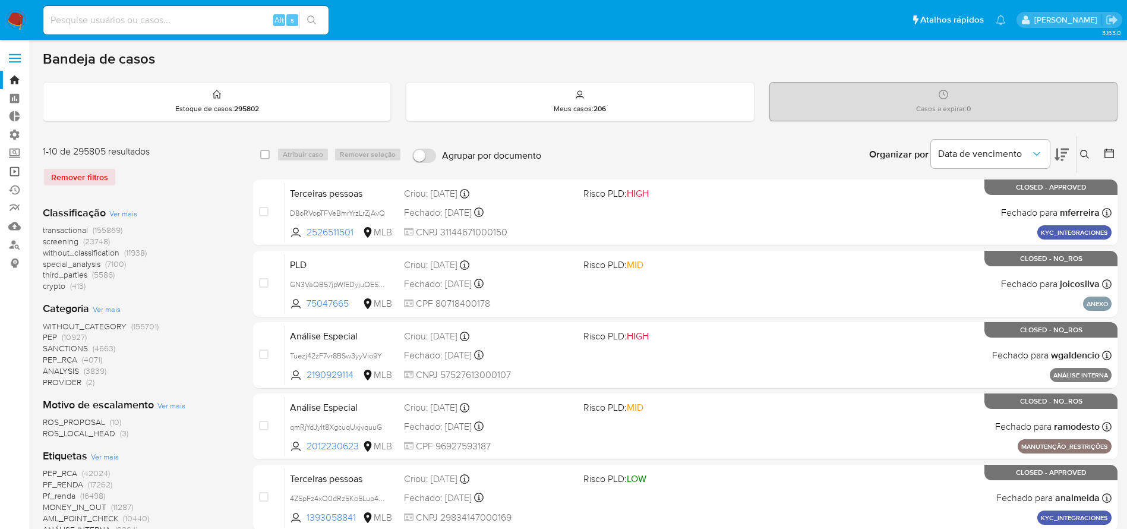
click at [14, 173] on link "Operações em massa" at bounding box center [70, 171] width 141 height 18
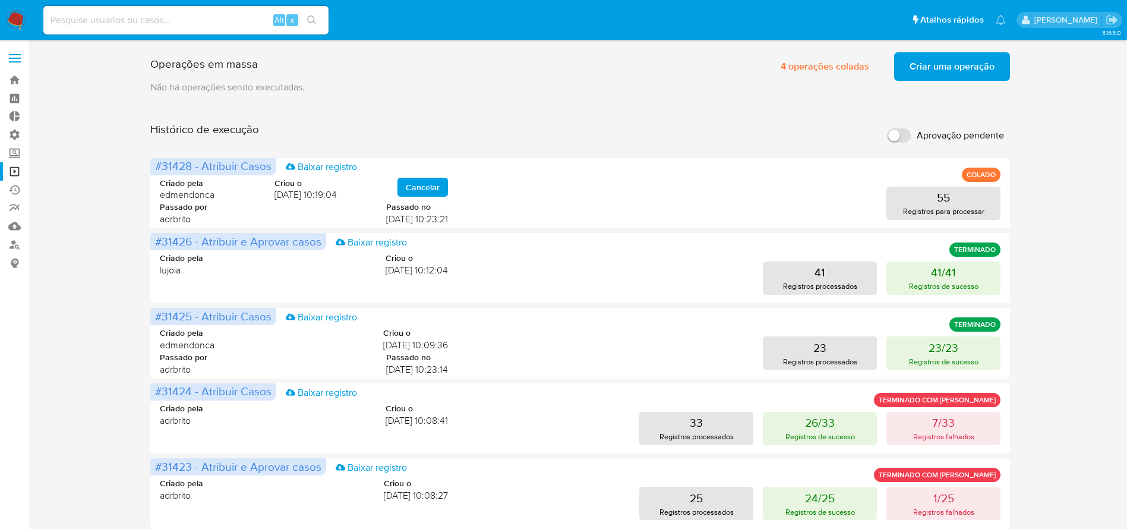
click at [935, 67] on span "Criar uma operação" at bounding box center [952, 66] width 85 height 26
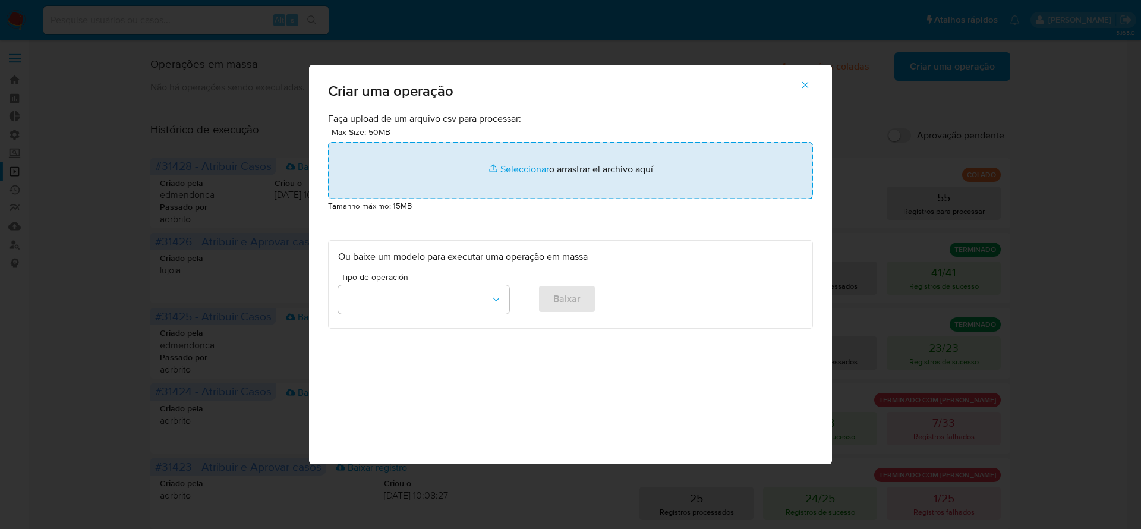
click at [592, 167] on input "file" at bounding box center [570, 170] width 485 height 57
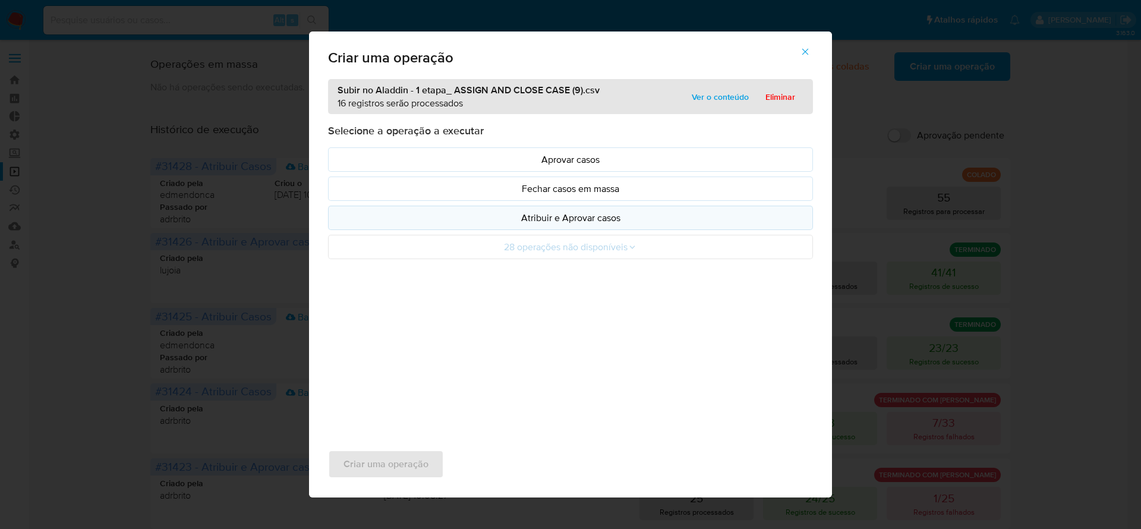
click at [579, 215] on p "Atribuir e Aprovar casos" at bounding box center [570, 218] width 465 height 14
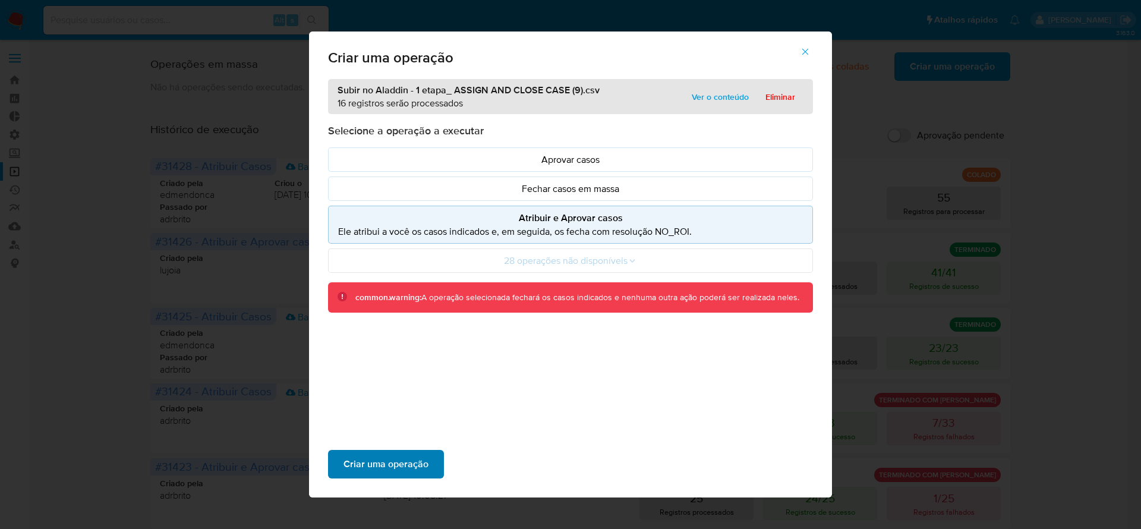
click at [395, 469] on span "Criar uma operação" at bounding box center [385, 464] width 85 height 26
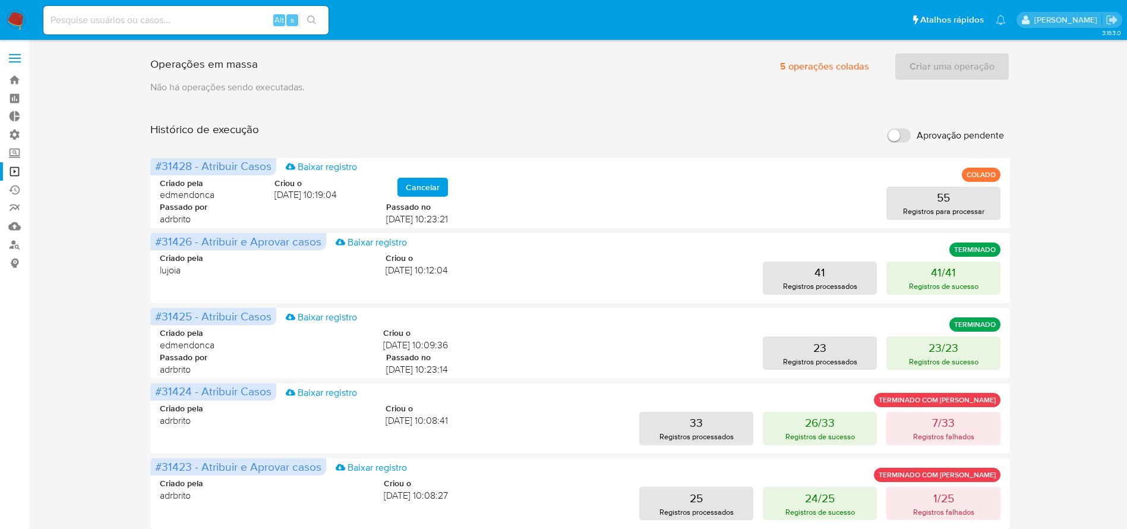
click at [502, 78] on div "Operações em massa 5 operações coladas Criar uma operação Só pode haver no máxi…" at bounding box center [580, 64] width 860 height 33
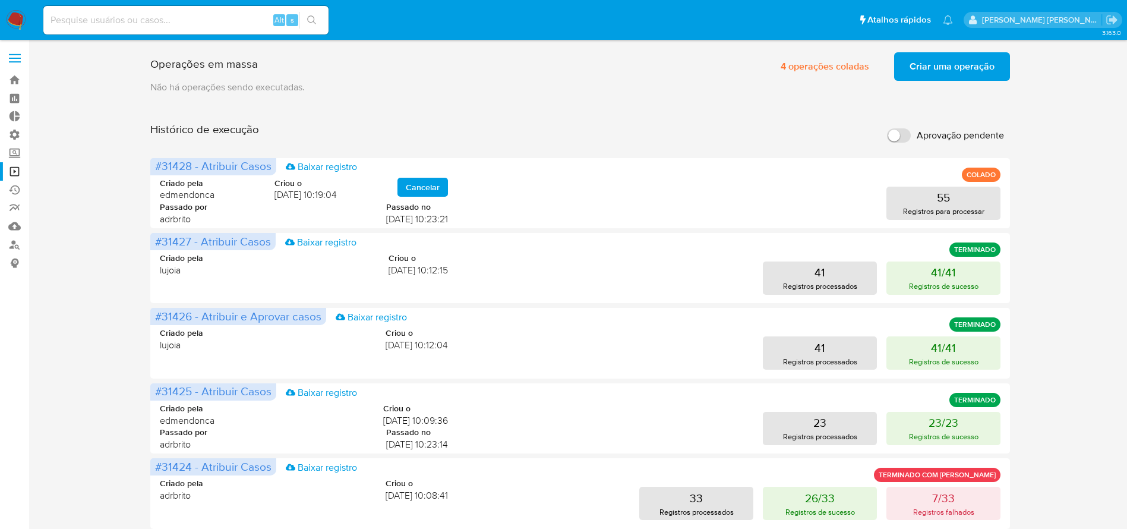
click at [937, 63] on span "Criar uma operação" at bounding box center [952, 66] width 85 height 26
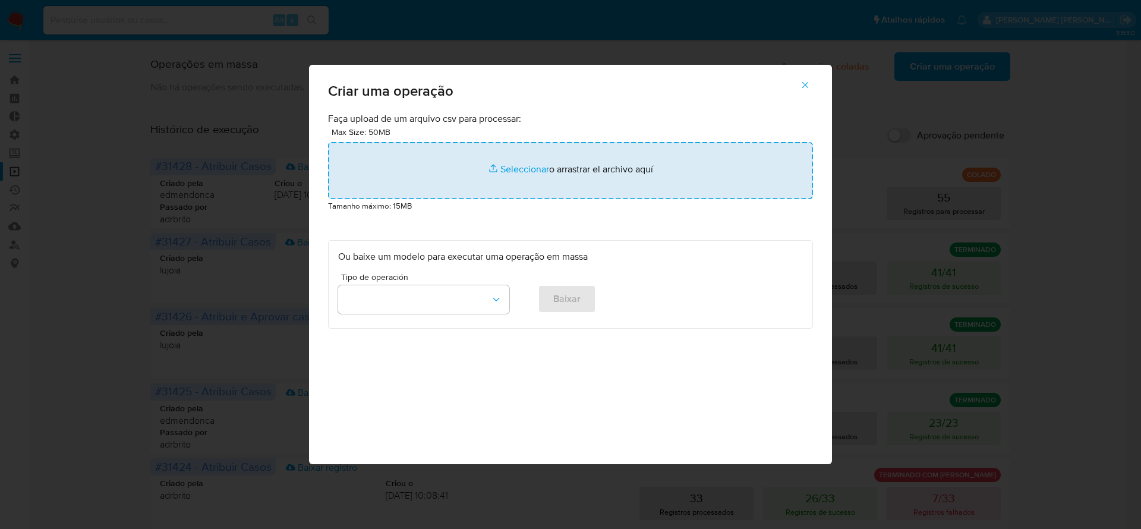
click at [565, 175] on input "file" at bounding box center [570, 170] width 485 height 57
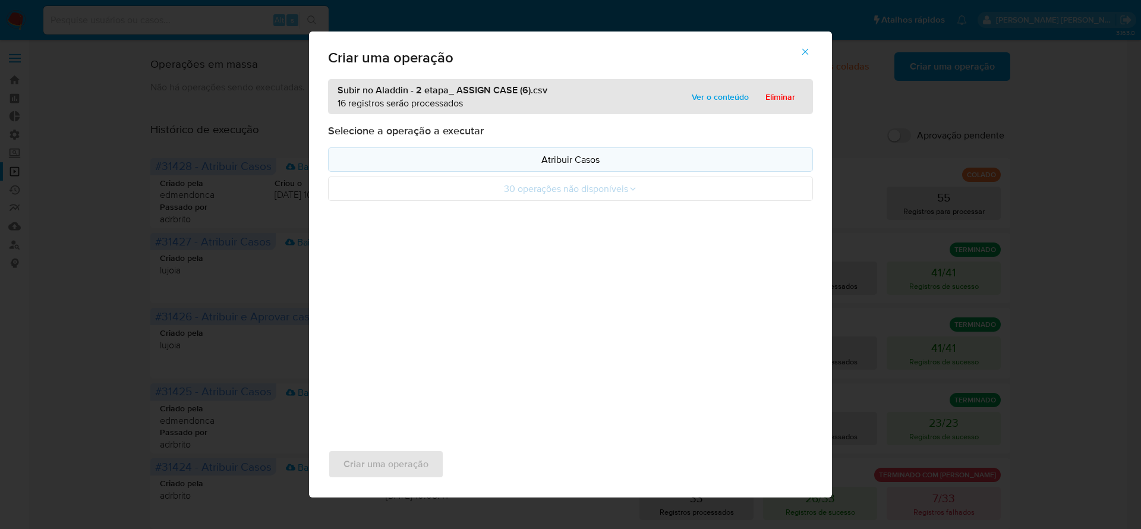
click at [566, 156] on p "Atribuir Casos" at bounding box center [570, 160] width 465 height 14
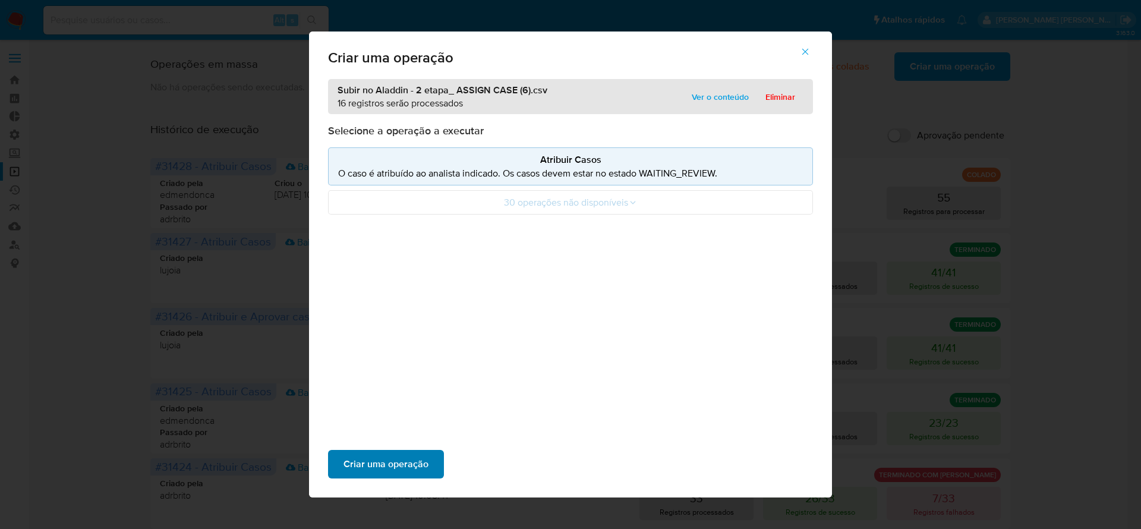
click at [415, 453] on span "Criar uma operação" at bounding box center [385, 464] width 85 height 26
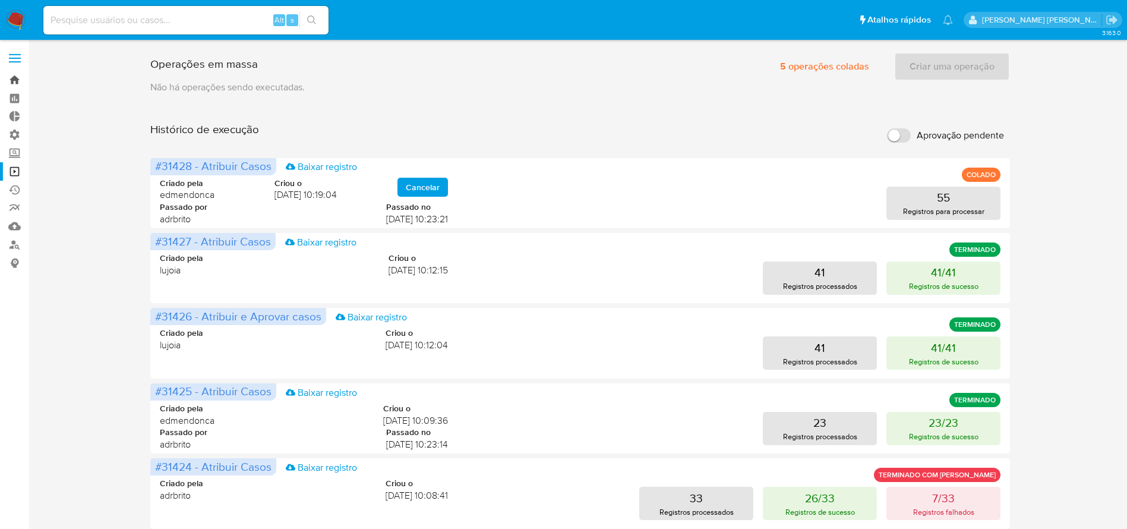
click at [14, 79] on link "Bandeja" at bounding box center [70, 80] width 141 height 18
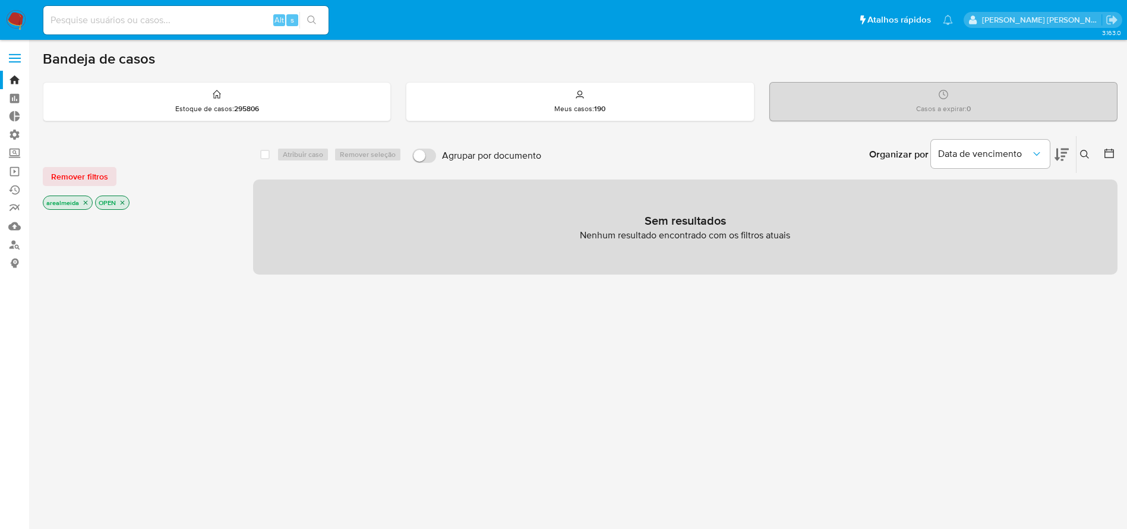
click at [90, 201] on p "arealmeida" at bounding box center [67, 202] width 49 height 13
click at [87, 201] on icon "close-filter" at bounding box center [86, 203] width 4 height 4
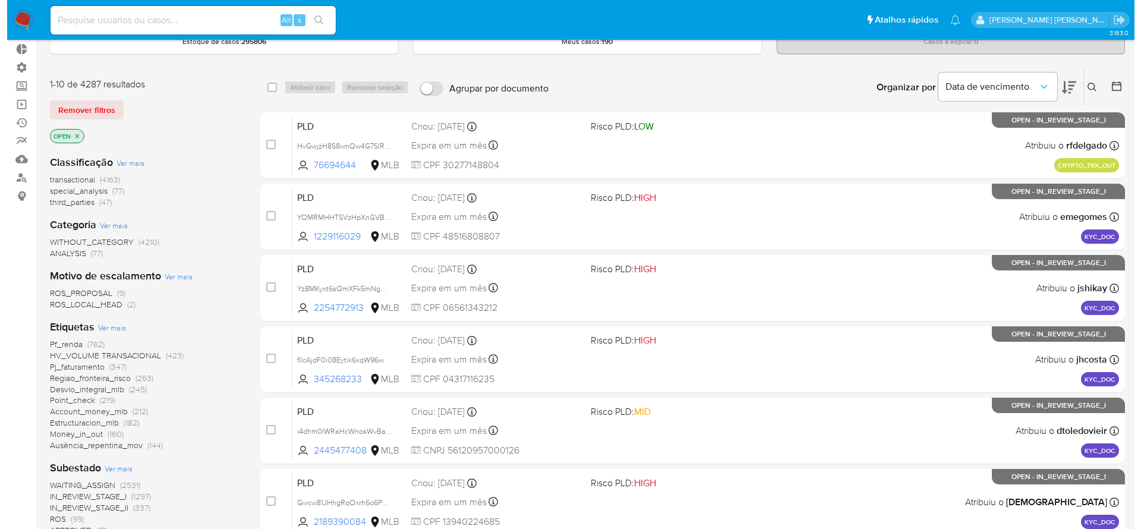
scroll to position [178, 0]
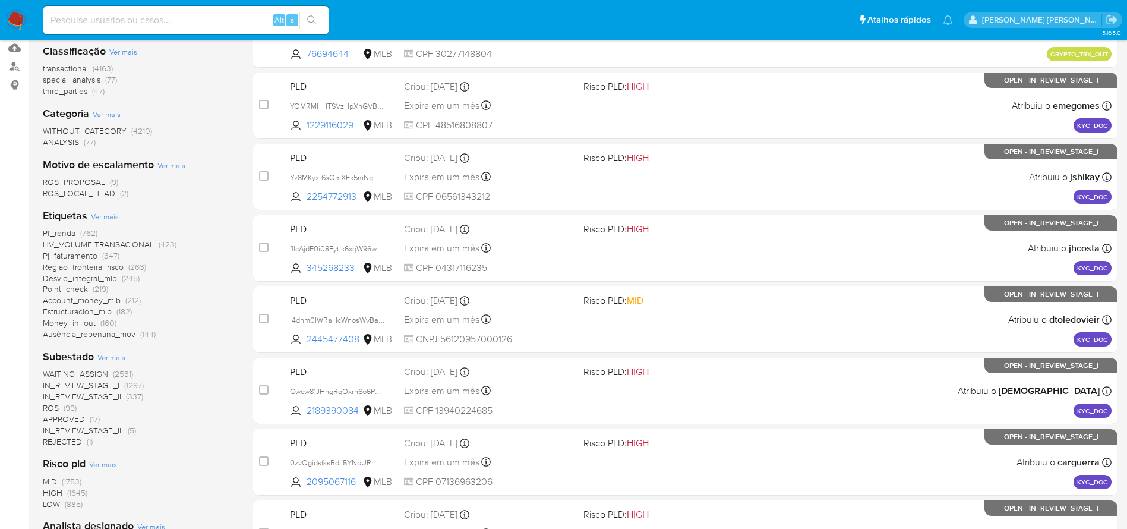
click at [97, 216] on span "Ver mais" at bounding box center [105, 216] width 28 height 11
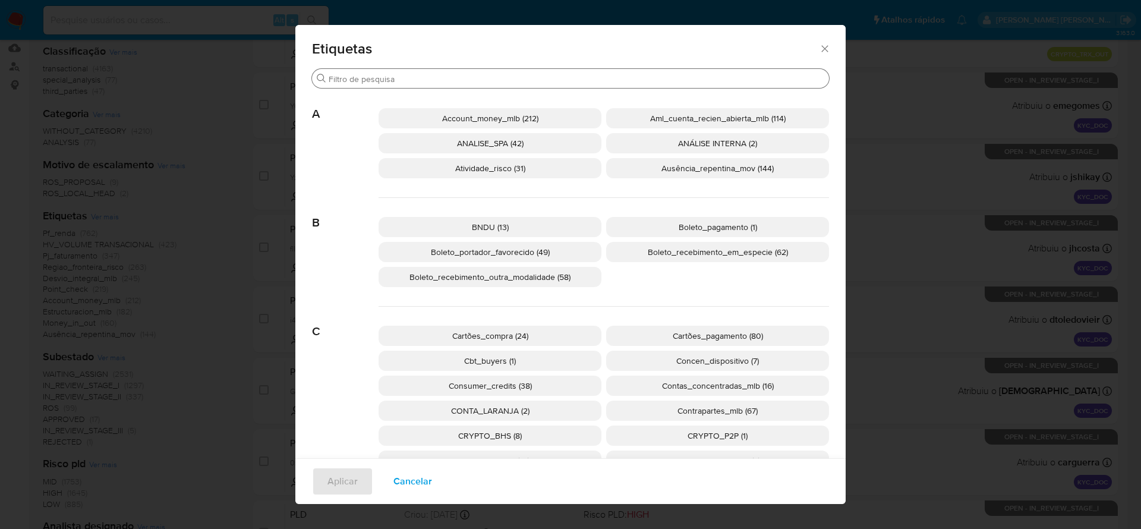
click at [376, 77] on input "Buscar" at bounding box center [577, 79] width 496 height 11
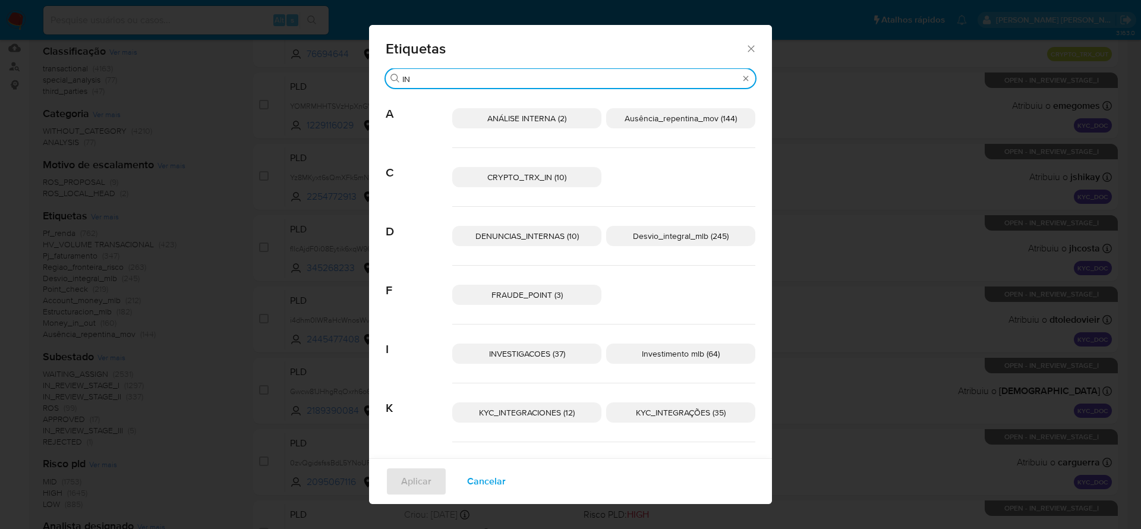
type input "I"
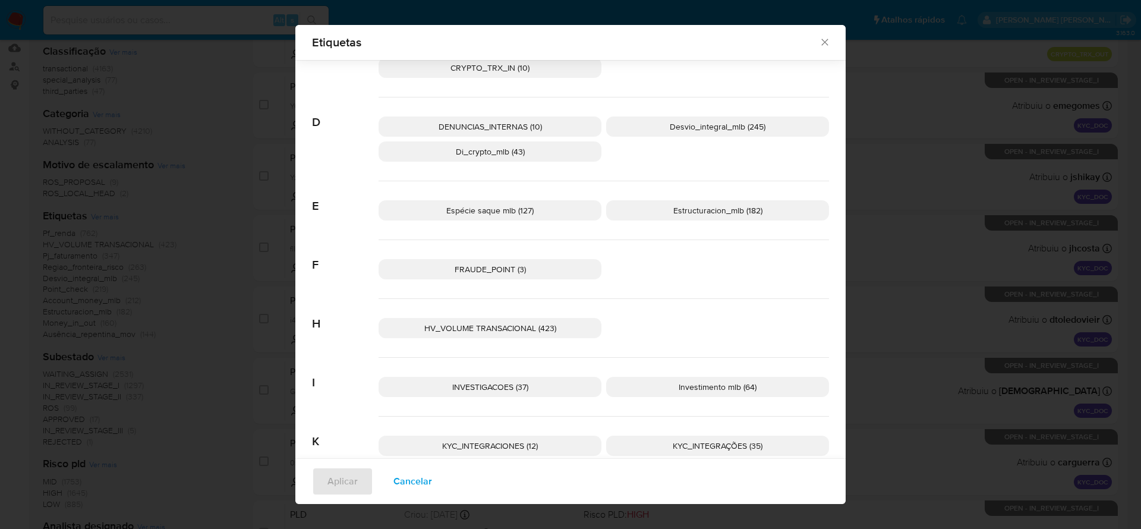
scroll to position [437, 0]
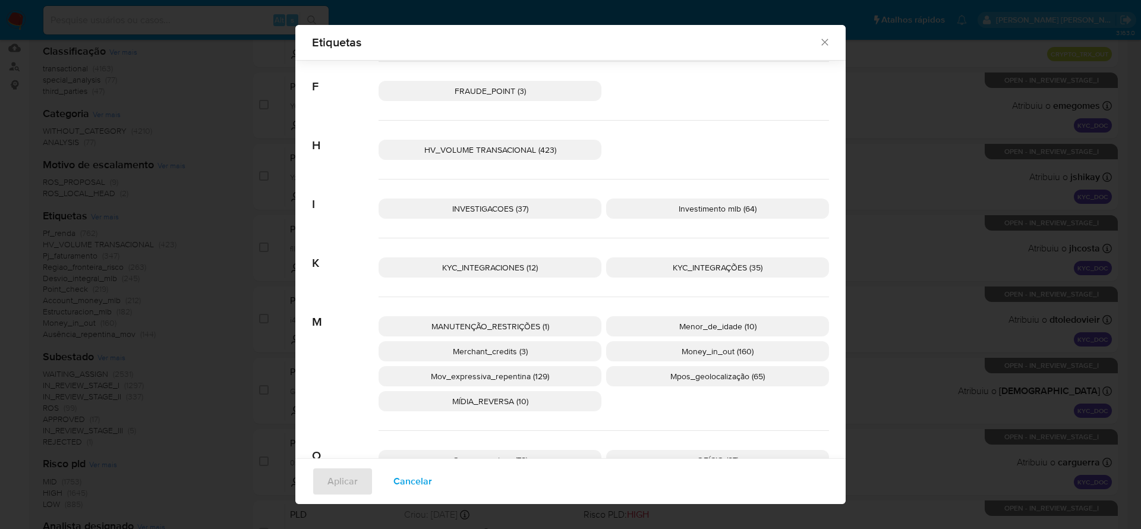
type input "I"
click at [711, 210] on span "Investimento mlb (64)" at bounding box center [718, 209] width 78 height 12
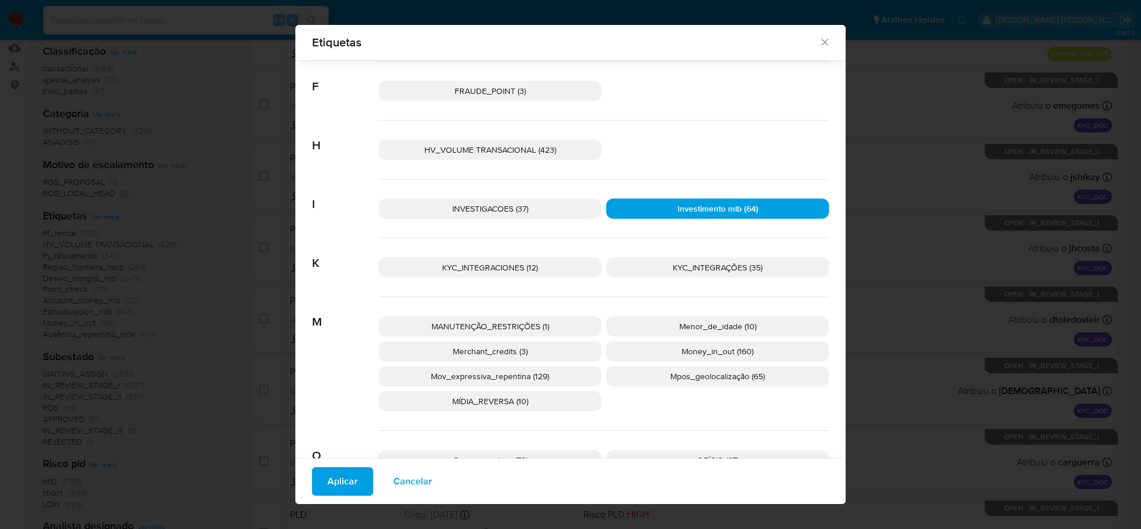
click at [327, 482] on span "Aplicar" at bounding box center [342, 481] width 30 height 26
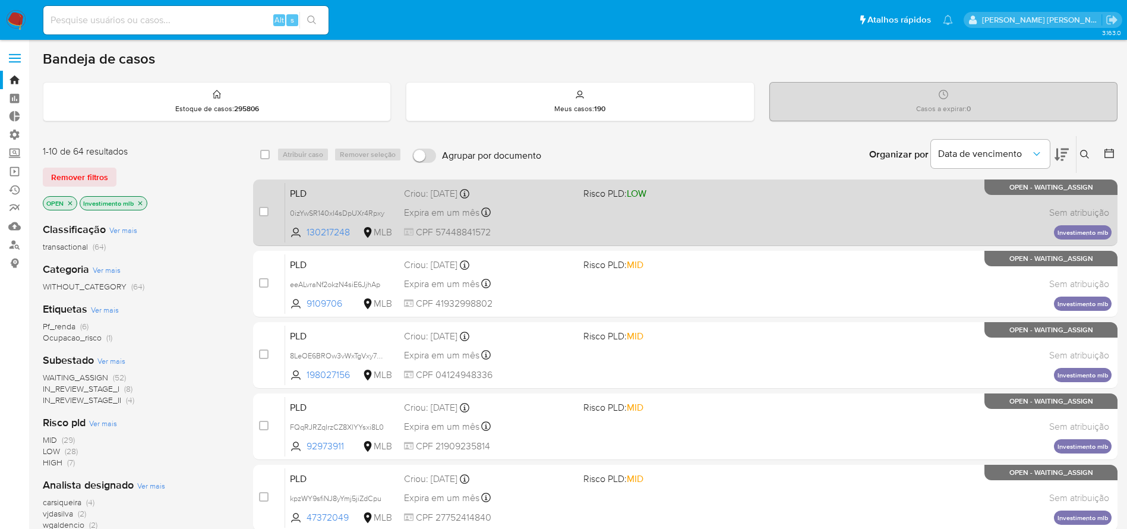
click at [695, 222] on div "PLD 0izYwSR140xI4sDpUXr4Rpxy 130217248 MLB Risco PLD: LOW Criou: 12/10/2025 Cri…" at bounding box center [698, 212] width 827 height 60
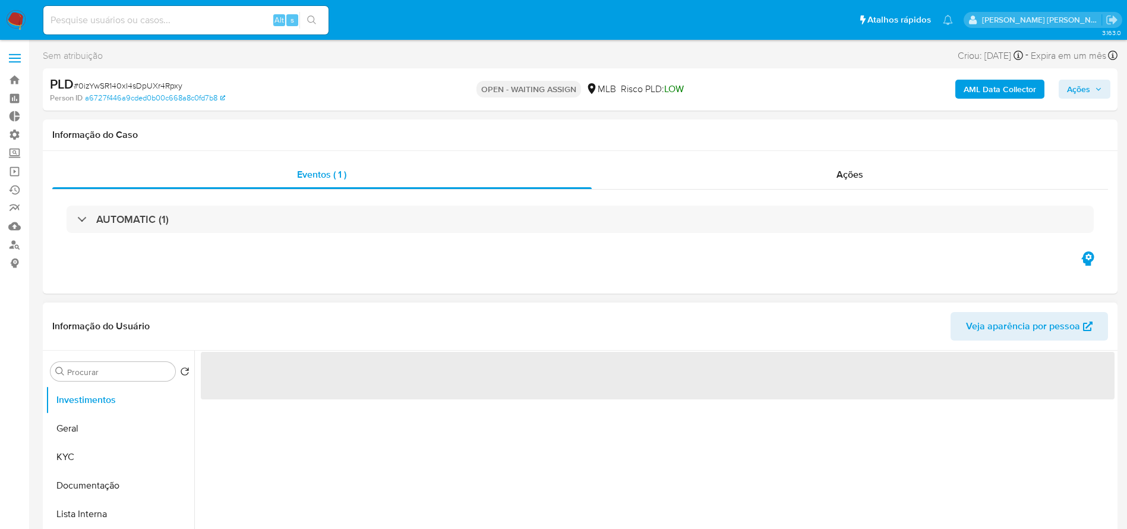
select select "10"
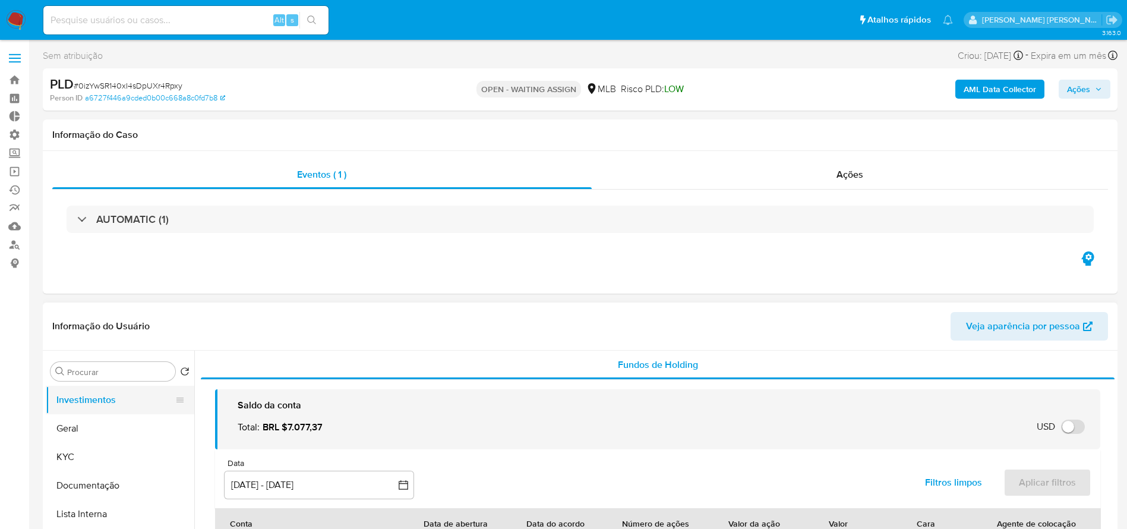
click at [93, 398] on button "Investimentos" at bounding box center [115, 400] width 139 height 29
